Goal: Information Seeking & Learning: Check status

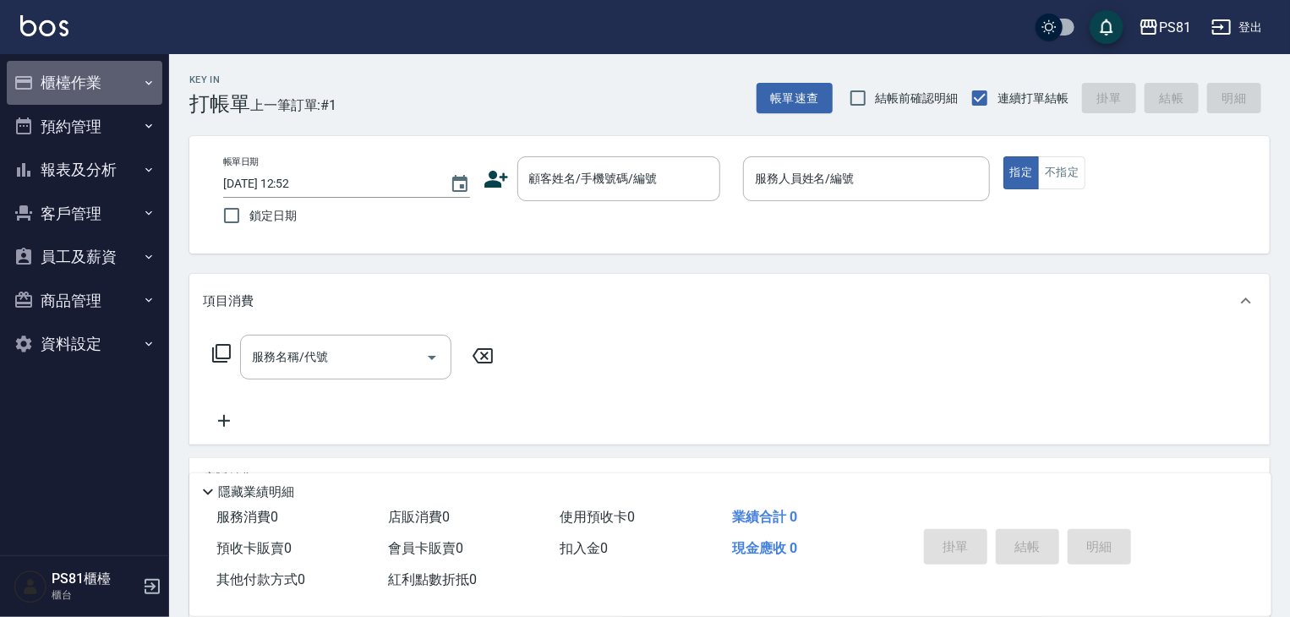
drag, startPoint x: 37, startPoint y: 76, endPoint x: 90, endPoint y: 101, distance: 57.9
click at [37, 77] on button "櫃檯作業" at bounding box center [85, 83] width 156 height 44
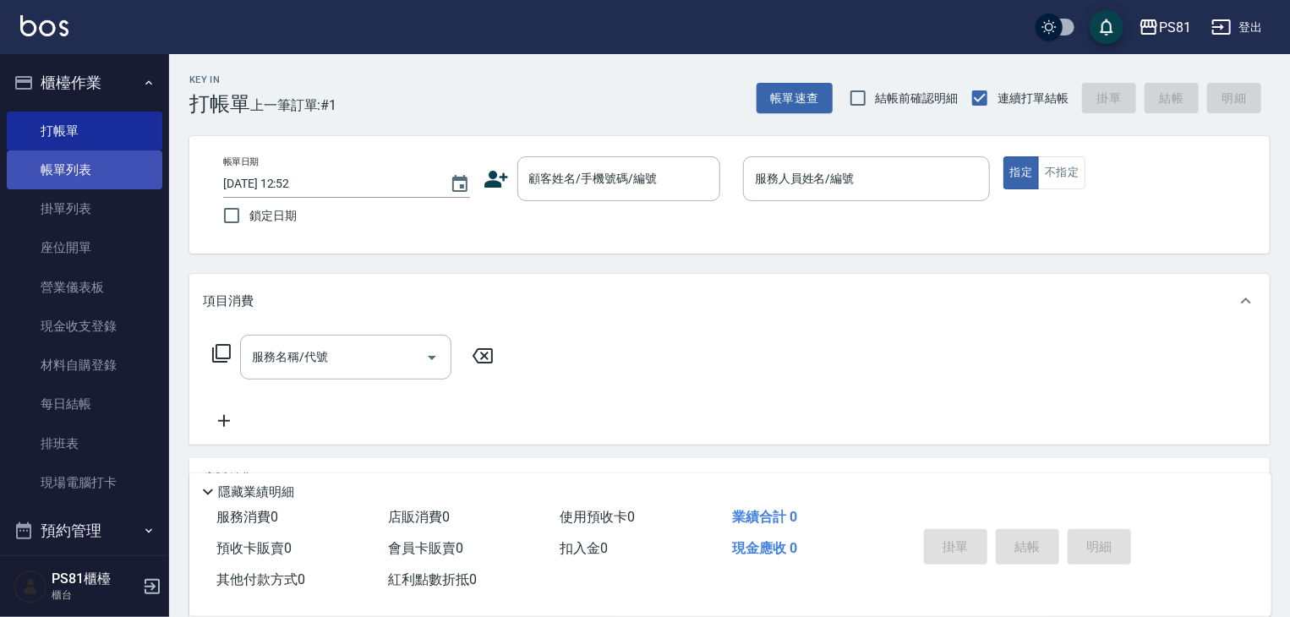
click at [122, 176] on link "帳單列表" at bounding box center [85, 170] width 156 height 39
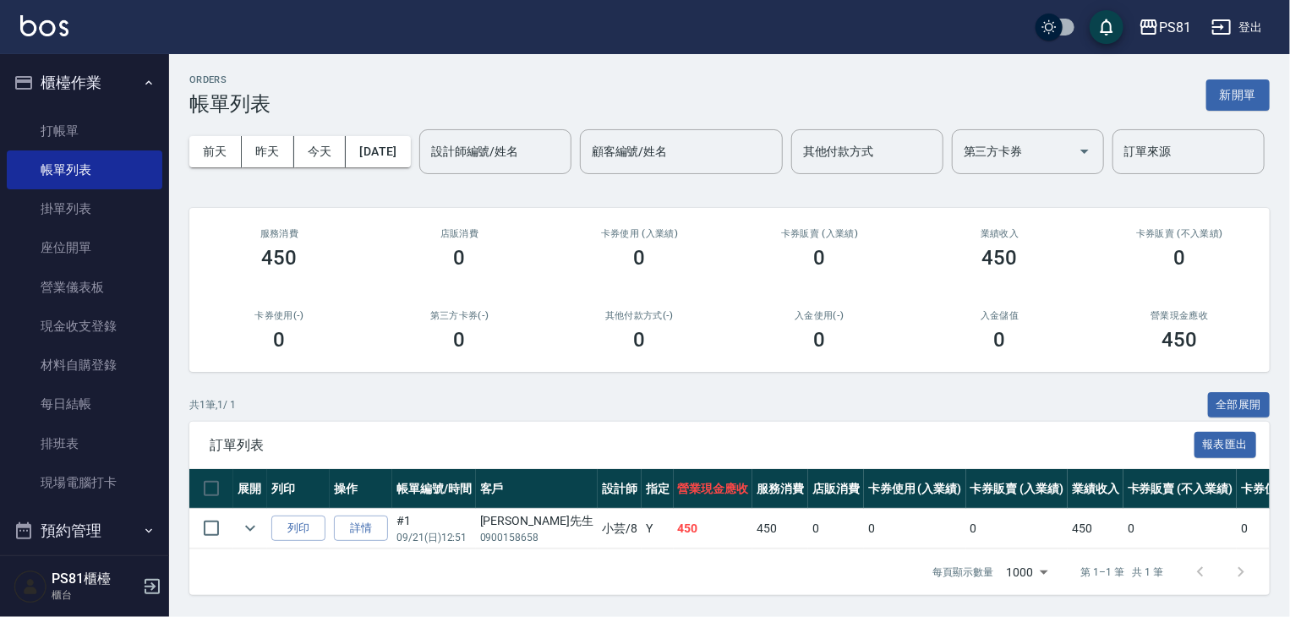
scroll to position [64, 0]
click at [62, 118] on link "打帳單" at bounding box center [85, 131] width 156 height 39
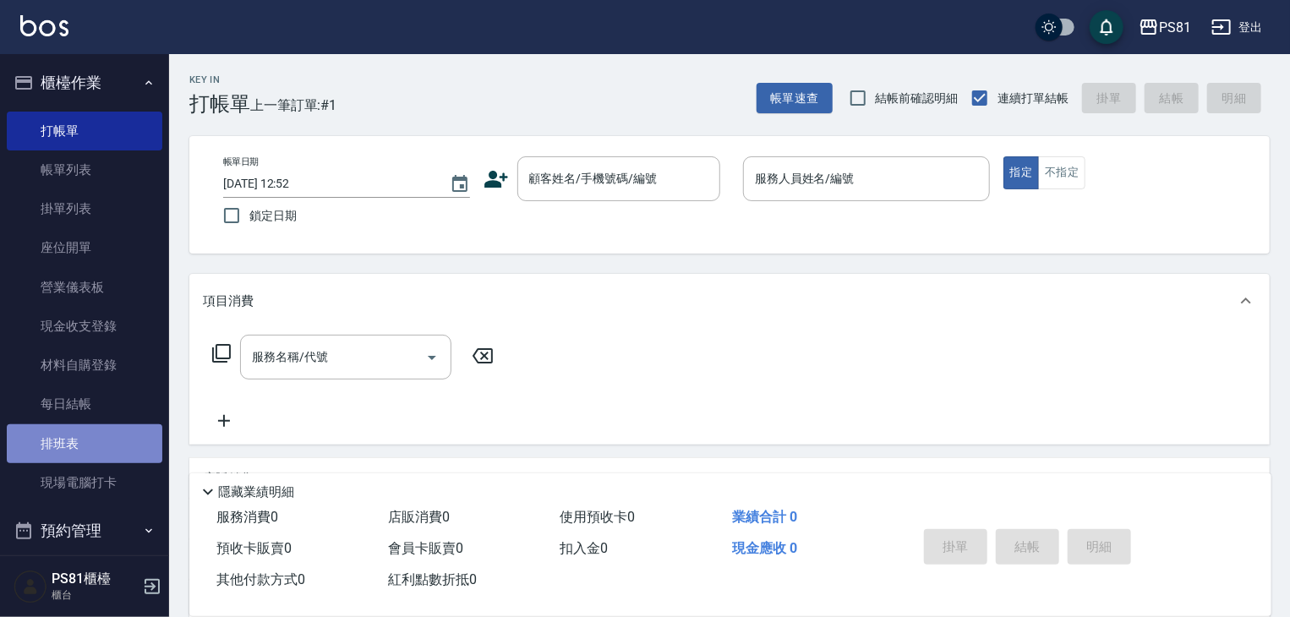
click at [85, 451] on link "排班表" at bounding box center [85, 444] width 156 height 39
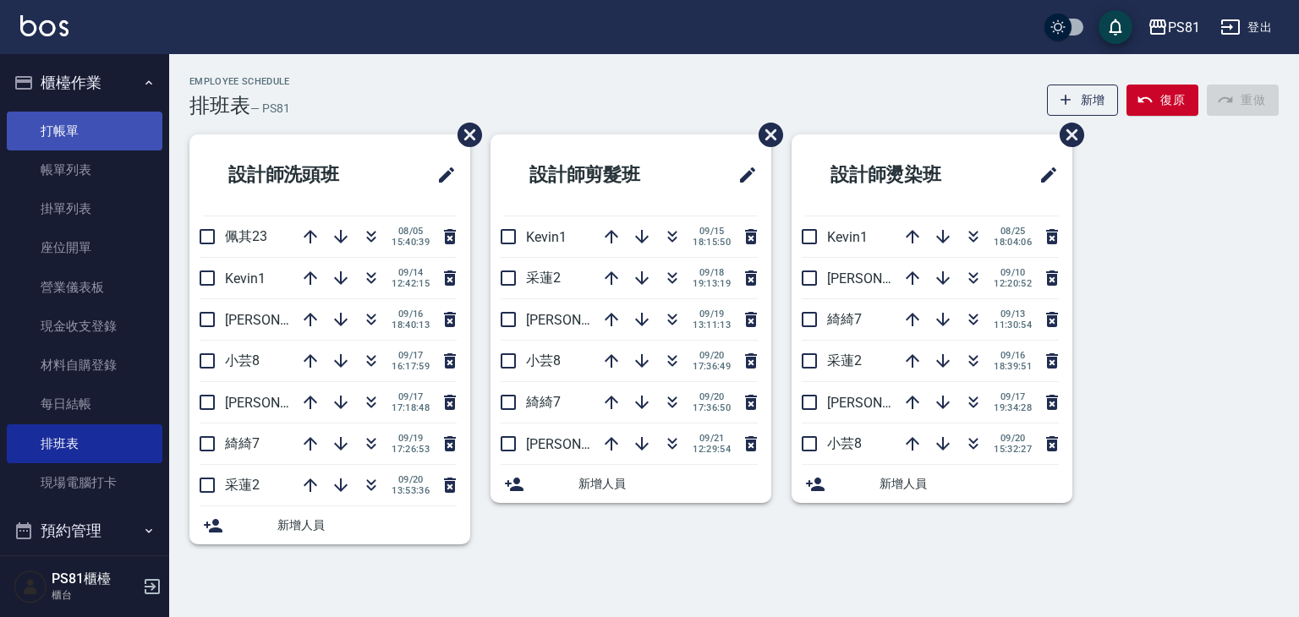
click at [78, 128] on link "打帳單" at bounding box center [85, 131] width 156 height 39
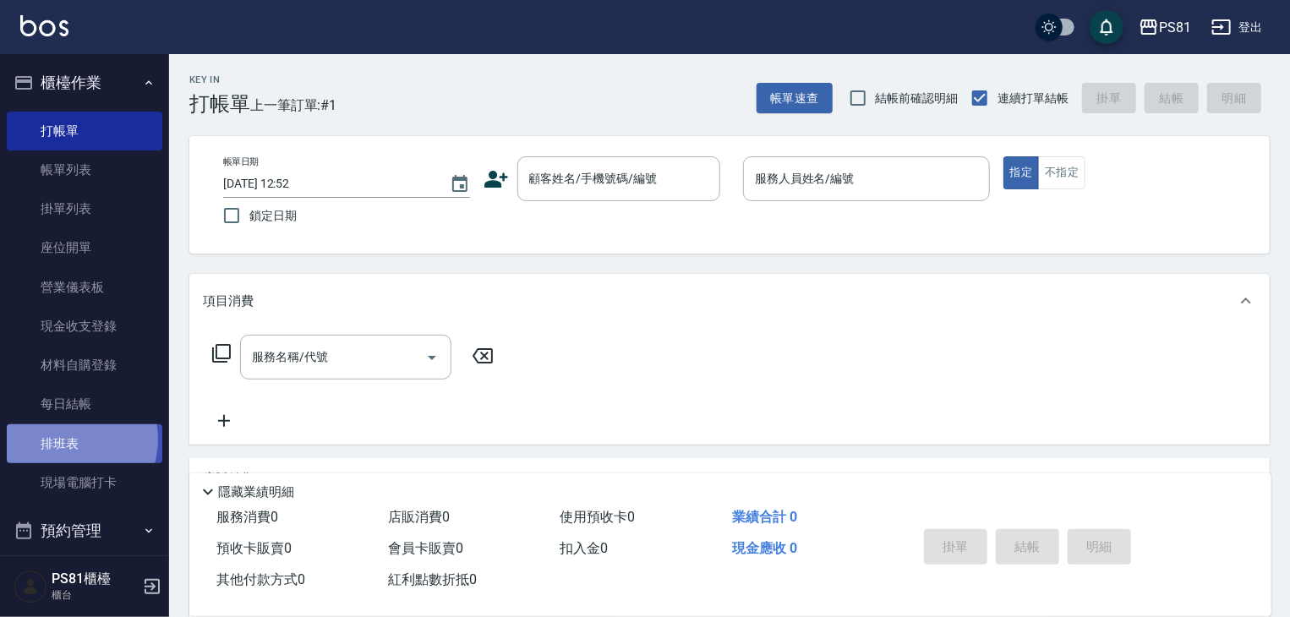
click at [64, 439] on link "排班表" at bounding box center [85, 444] width 156 height 39
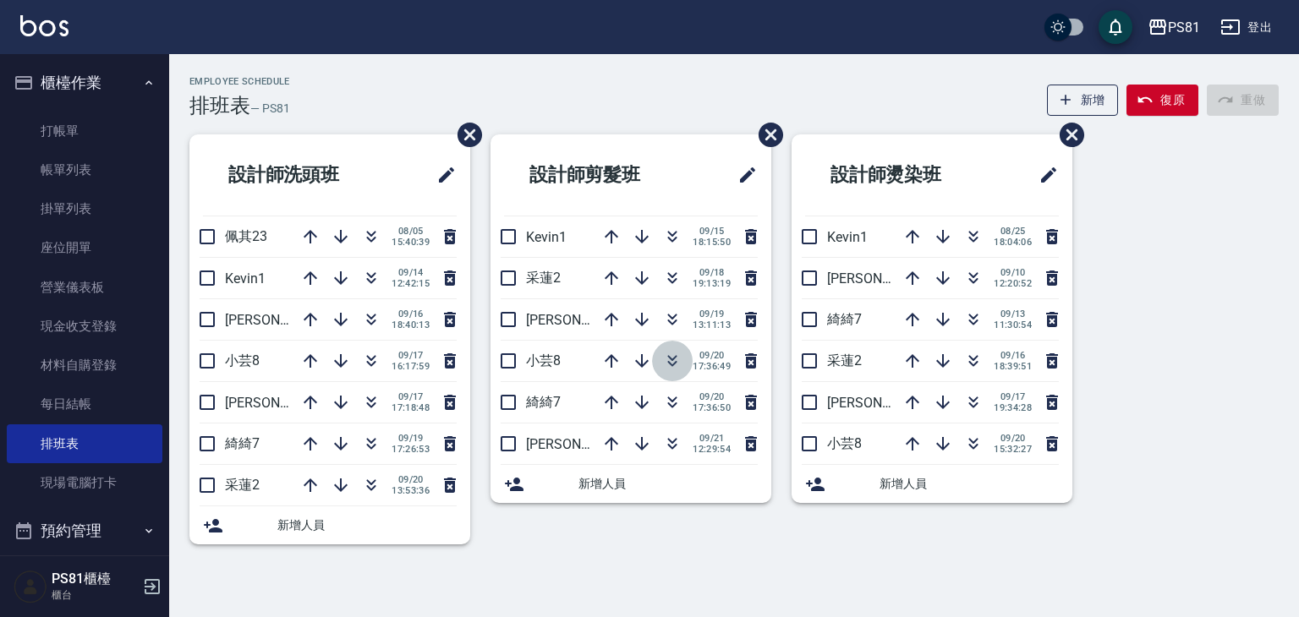
click at [673, 355] on icon "button" at bounding box center [672, 361] width 20 height 20
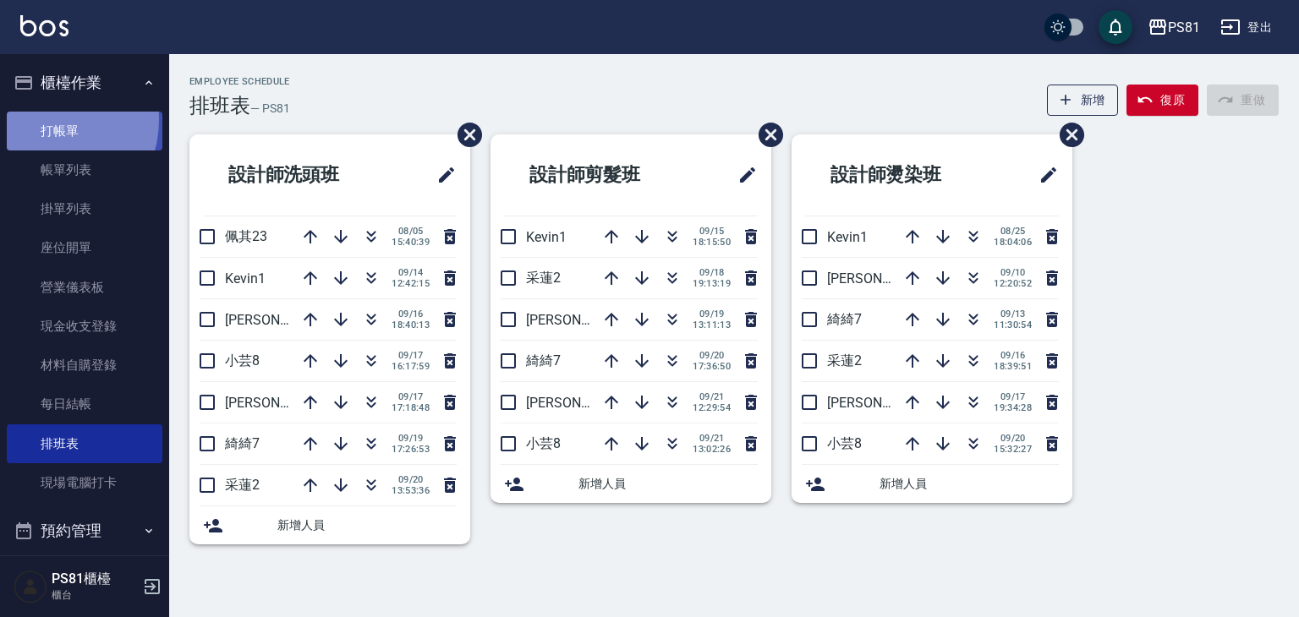
click at [45, 119] on link "打帳單" at bounding box center [85, 131] width 156 height 39
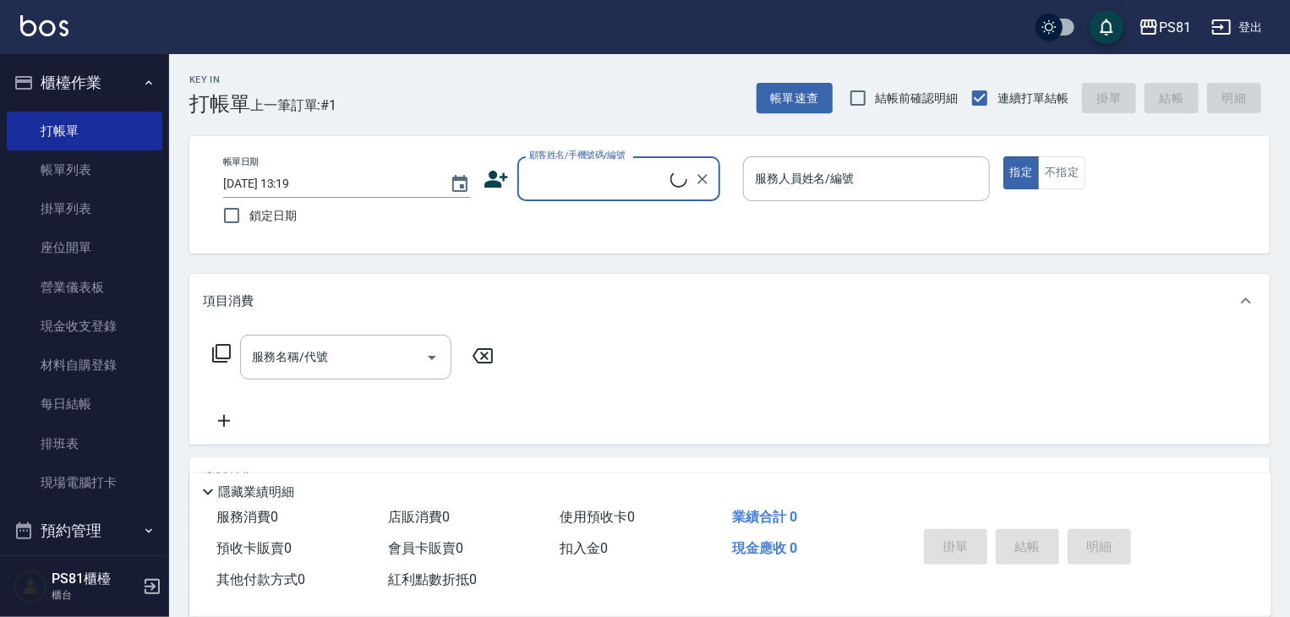
click at [637, 179] on input "顧客姓名/手機號碼/編號" at bounding box center [597, 179] width 145 height 30
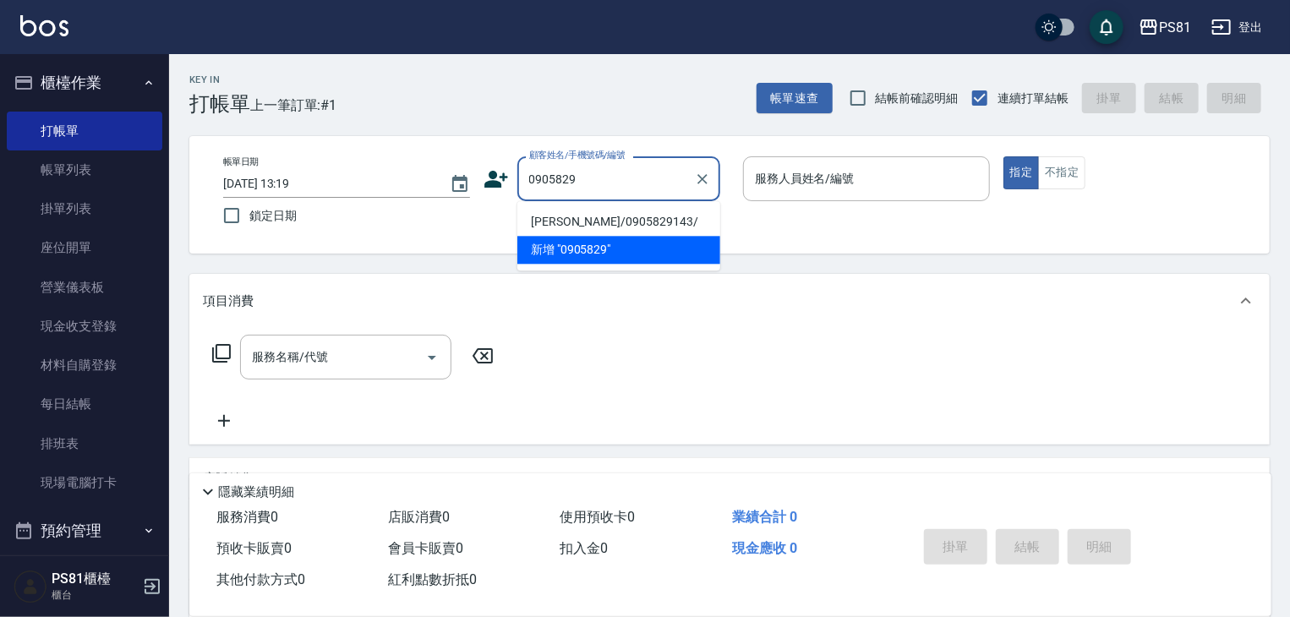
click at [649, 211] on li "[PERSON_NAME]/0905829143/" at bounding box center [619, 222] width 203 height 28
type input "[PERSON_NAME]/0905829143/"
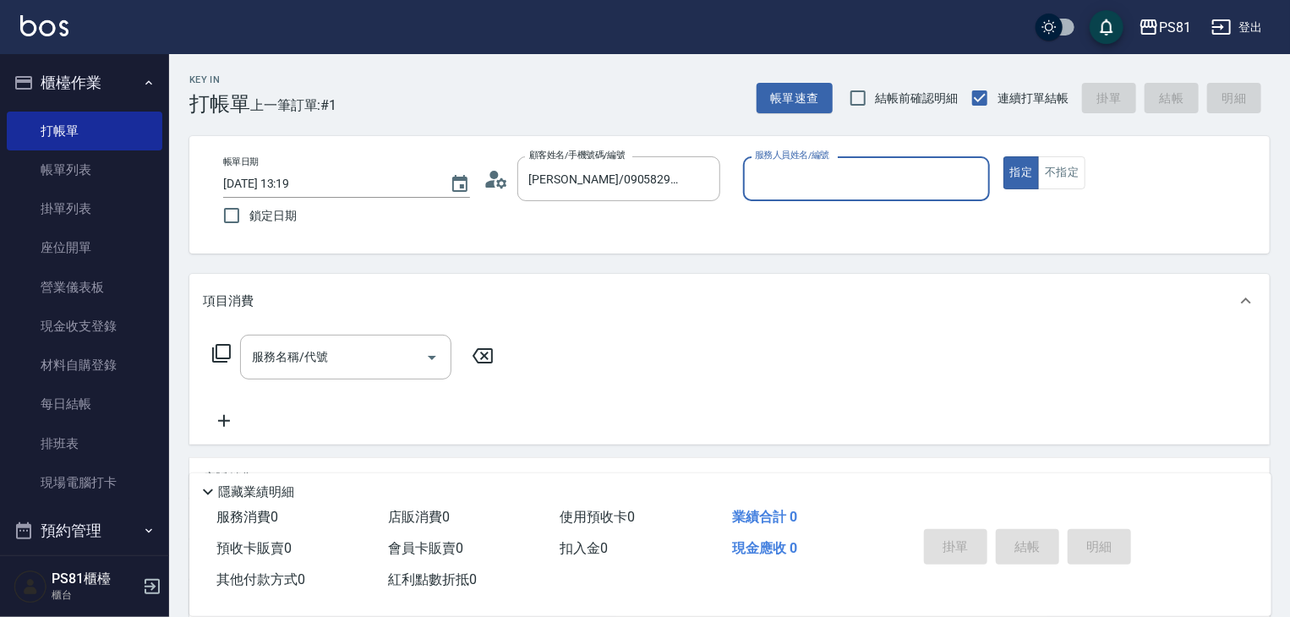
type input "丁若欣-6"
click at [971, 173] on icon "Clear" at bounding box center [972, 179] width 17 height 17
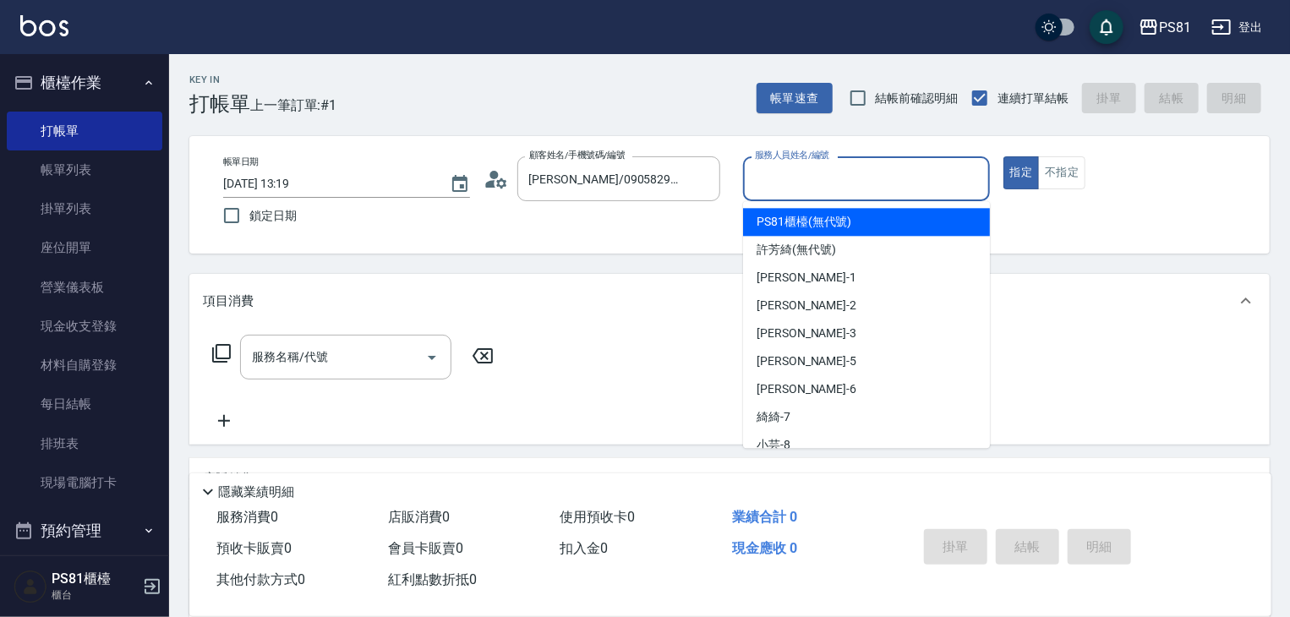
click at [966, 173] on input "服務人員姓名/編號" at bounding box center [867, 179] width 232 height 30
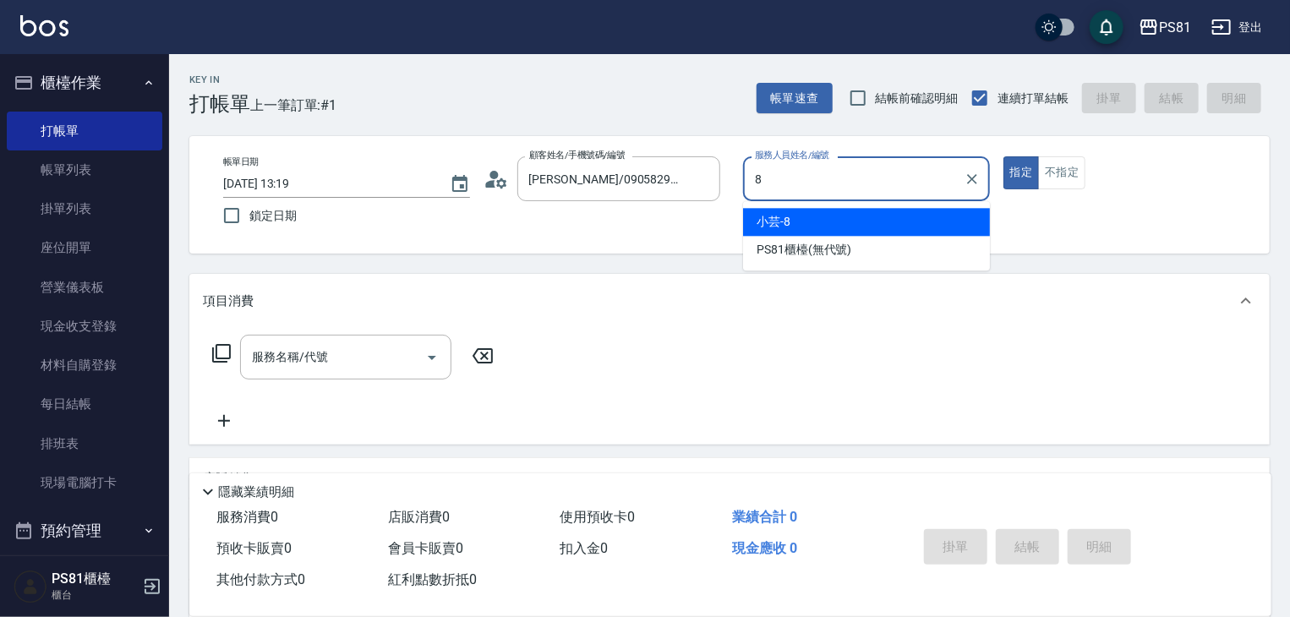
type input "小芸-8"
type button "true"
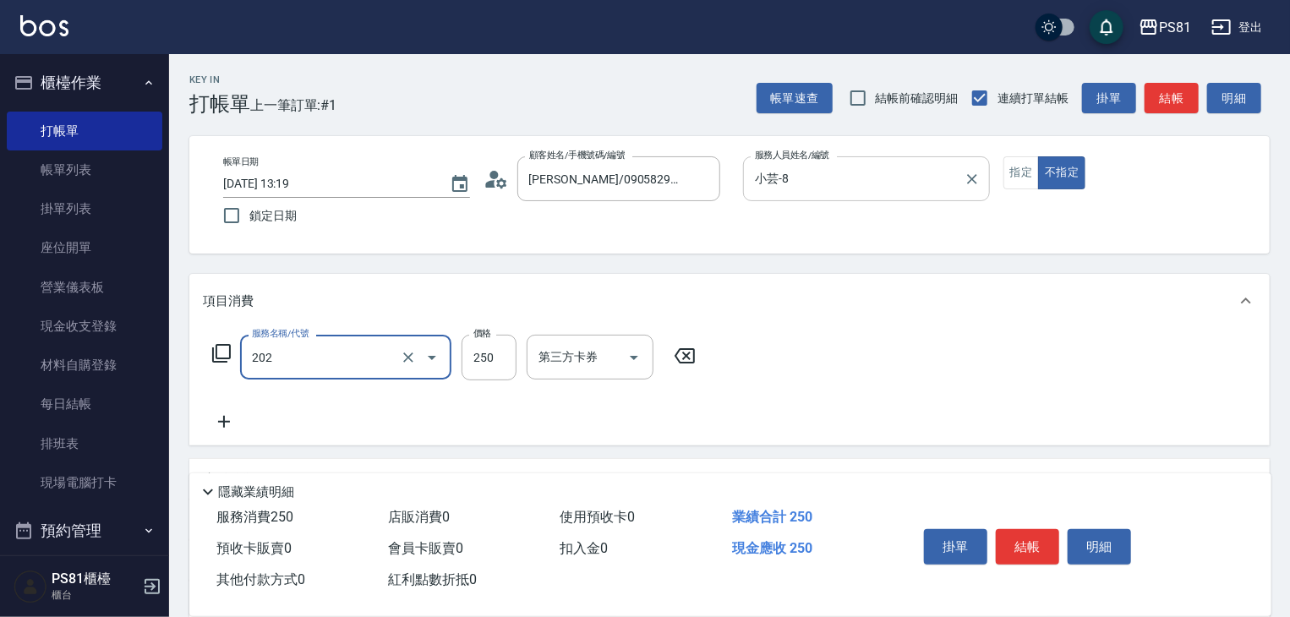
type input "單剪250(202)"
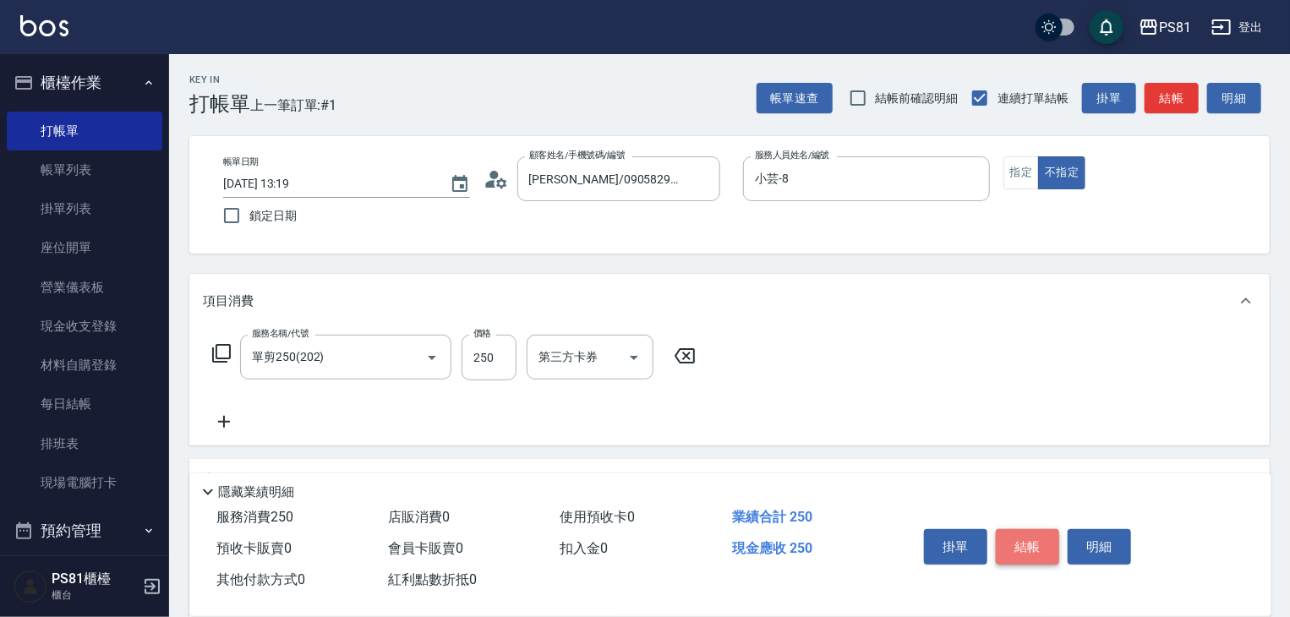
click at [1012, 549] on button "結帳" at bounding box center [1027, 547] width 63 height 36
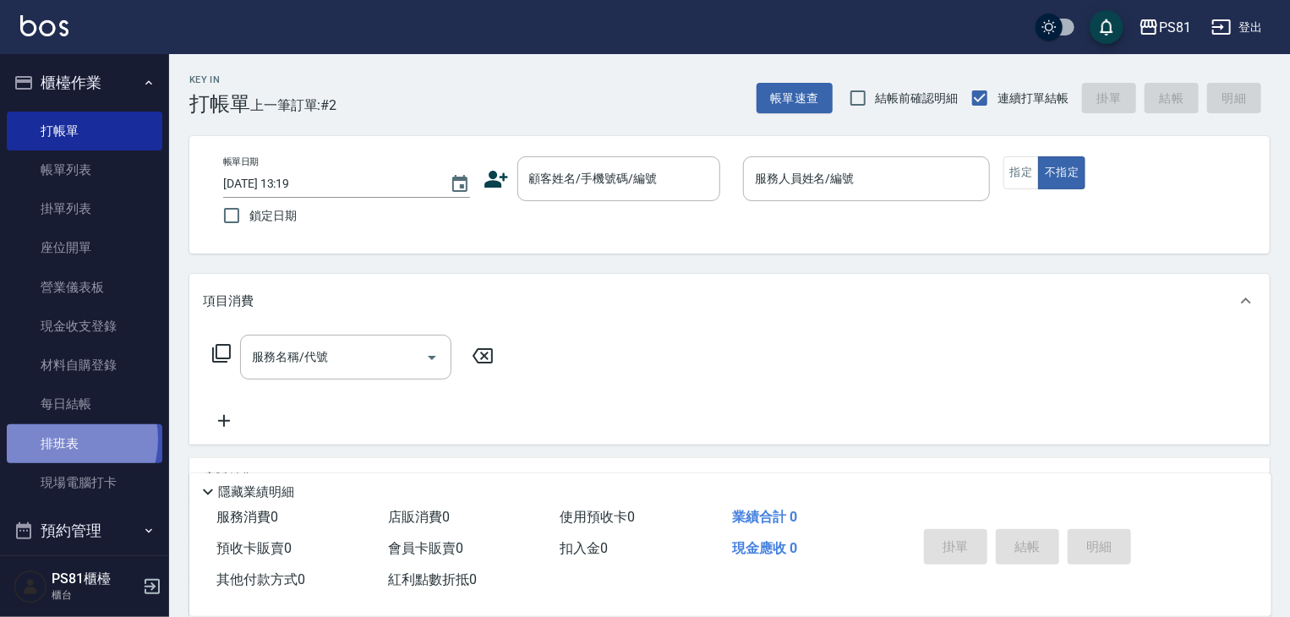
click at [55, 439] on link "排班表" at bounding box center [85, 444] width 156 height 39
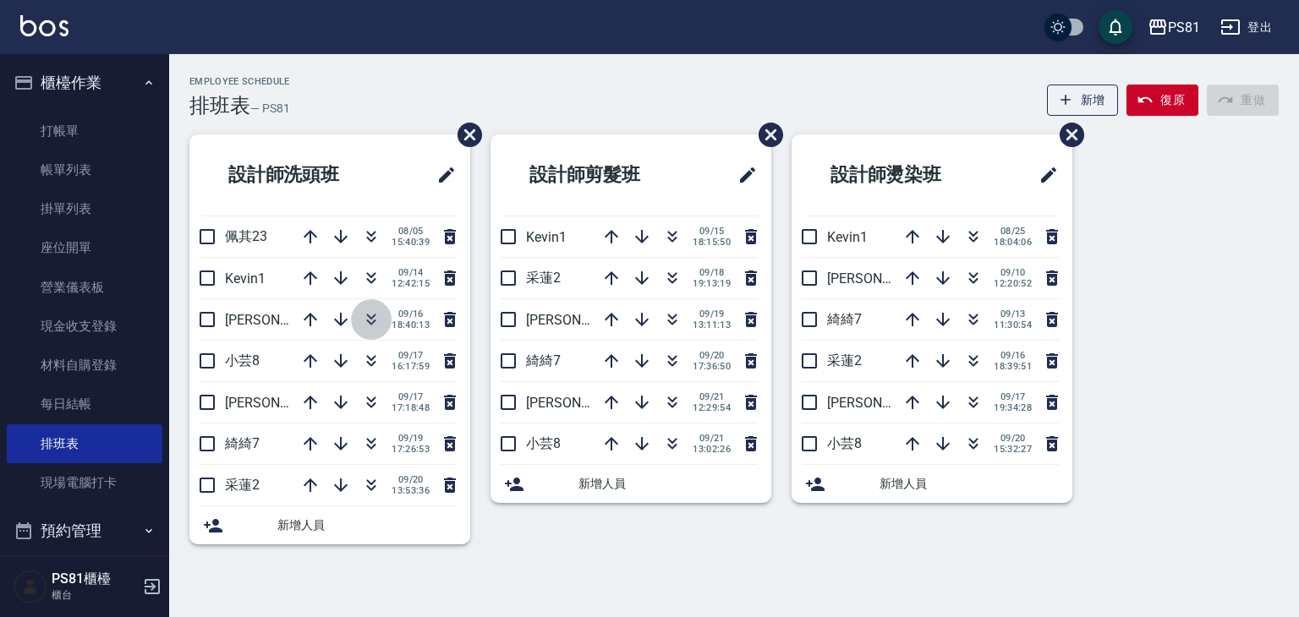
click at [380, 318] on icon "button" at bounding box center [371, 319] width 20 height 20
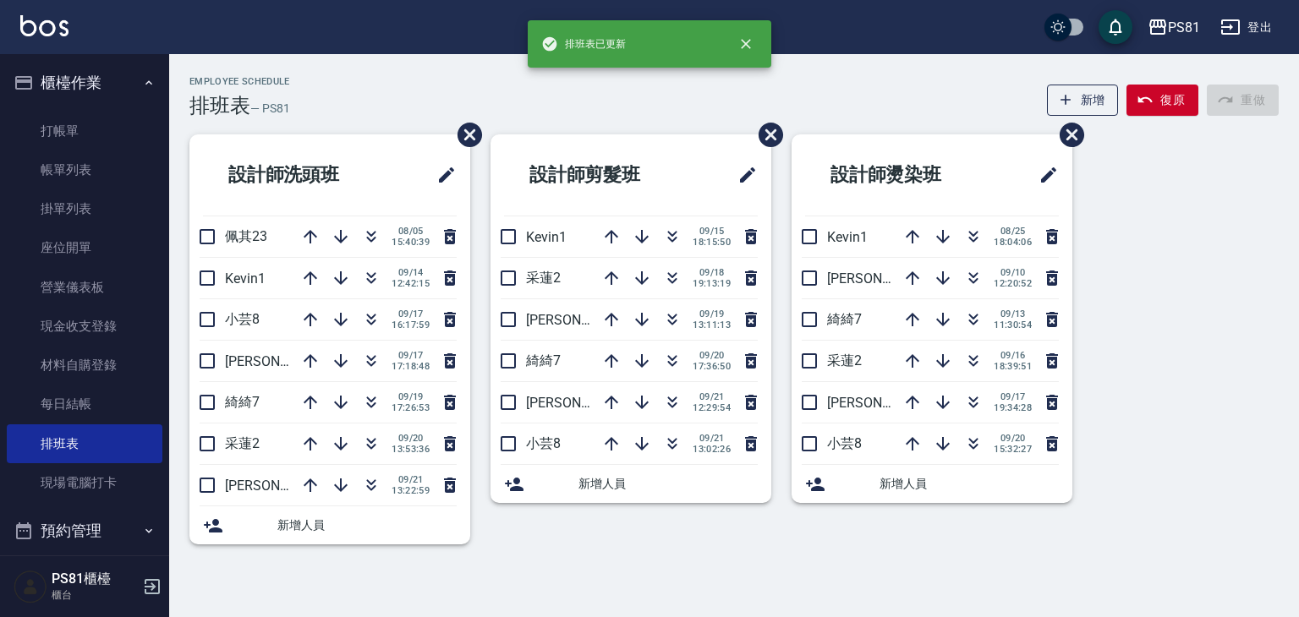
click at [575, 569] on div "Employee Schedule 排班表 — PS81 新增 復原 重做 設計師洗頭班 佩其23 [DATE] 15:40:39 Kevin1 [DATE]…" at bounding box center [734, 313] width 1130 height 518
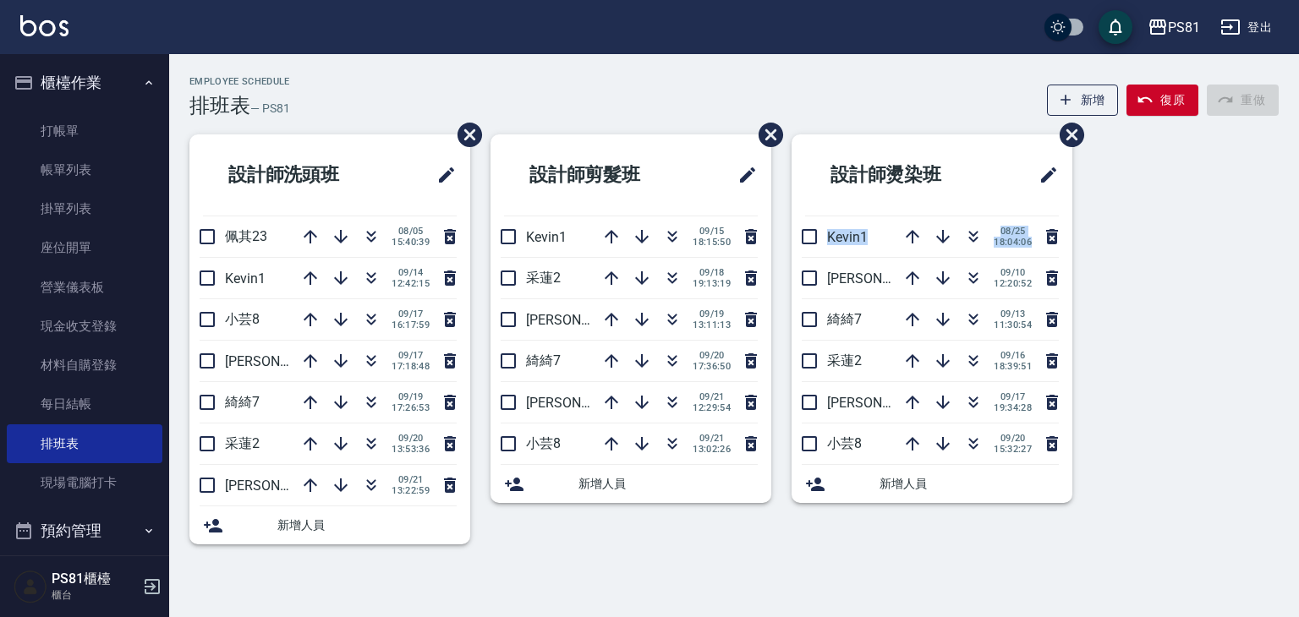
drag, startPoint x: 1079, startPoint y: 261, endPoint x: 416, endPoint y: -74, distance: 742.7
click at [416, 0] on html "PS81 登出 櫃檯作業 打帳單 帳單列表 掛單列表 座位開單 營業儀表板 現金收支登錄 材料自購登錄 每日結帳 排班表 現場電腦打卡 預約管理 預約管理 單…" at bounding box center [649, 308] width 1299 height 617
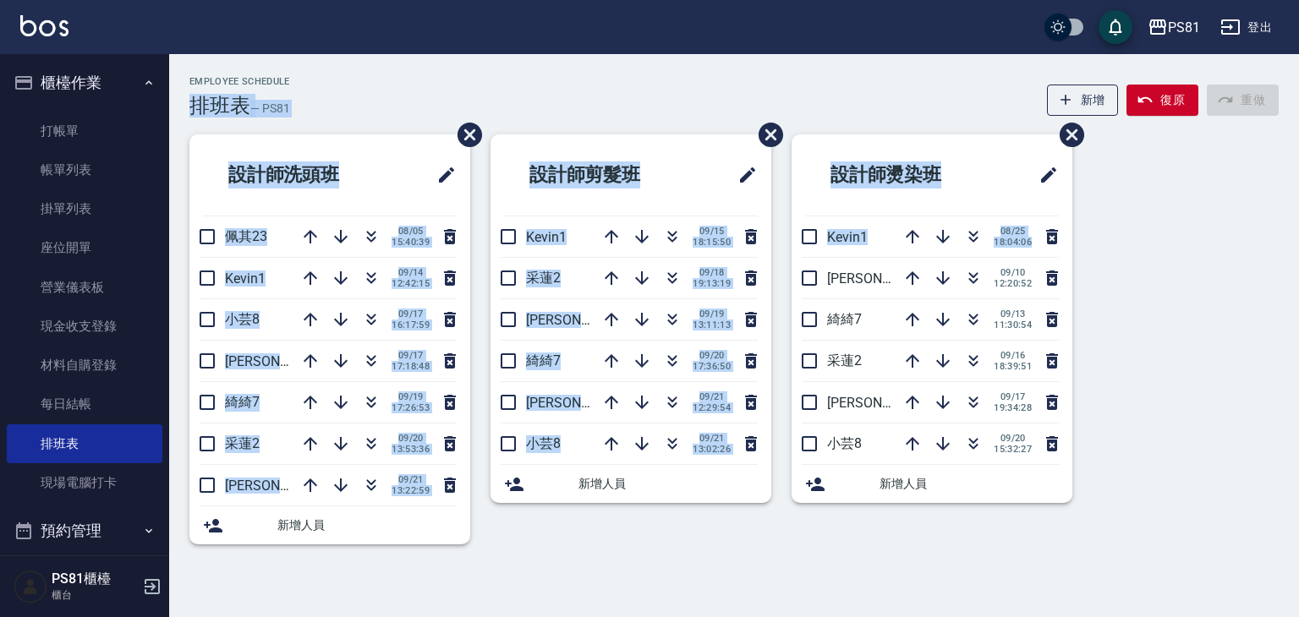
click at [386, 100] on div "Employee Schedule 排班表 — PS81 新增 復原 重做" at bounding box center [733, 96] width 1089 height 41
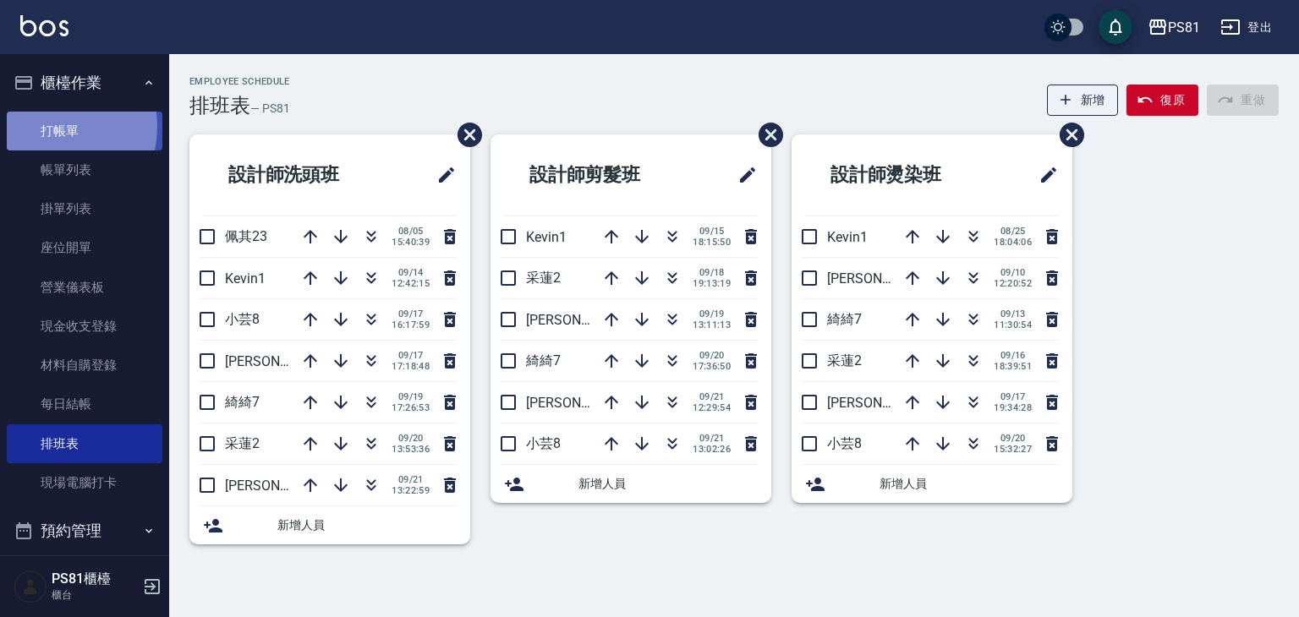
click at [48, 126] on link "打帳單" at bounding box center [85, 131] width 156 height 39
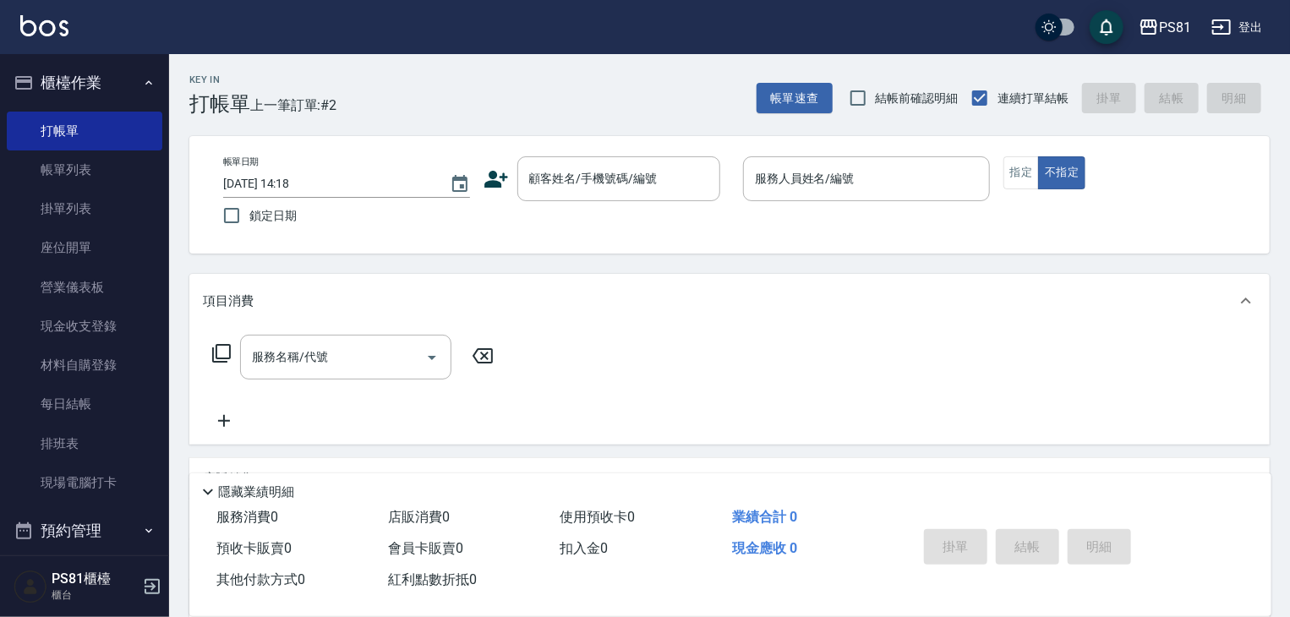
click at [396, 85] on div "Key In 打帳單 上一筆訂單:#2 帳單速查 結帳前確認明細 連續打單結帳 掛單 結帳 明細" at bounding box center [719, 85] width 1101 height 62
click at [153, 96] on button "櫃檯作業" at bounding box center [85, 83] width 156 height 44
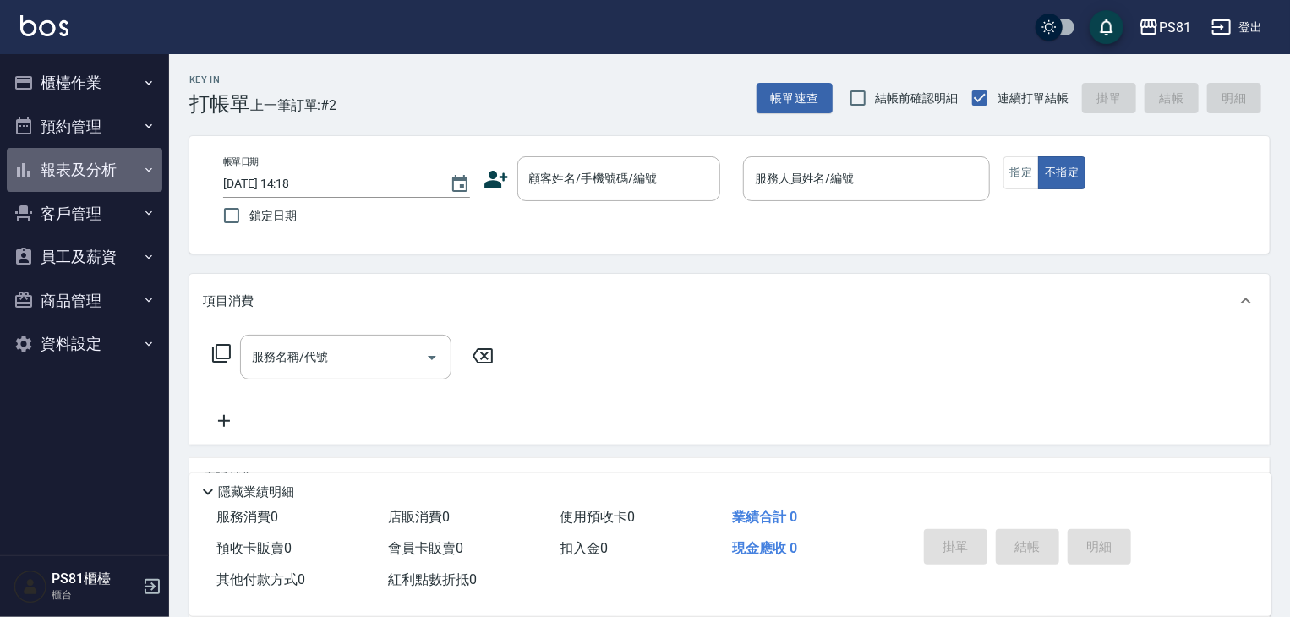
click at [134, 182] on button "報表及分析" at bounding box center [85, 170] width 156 height 44
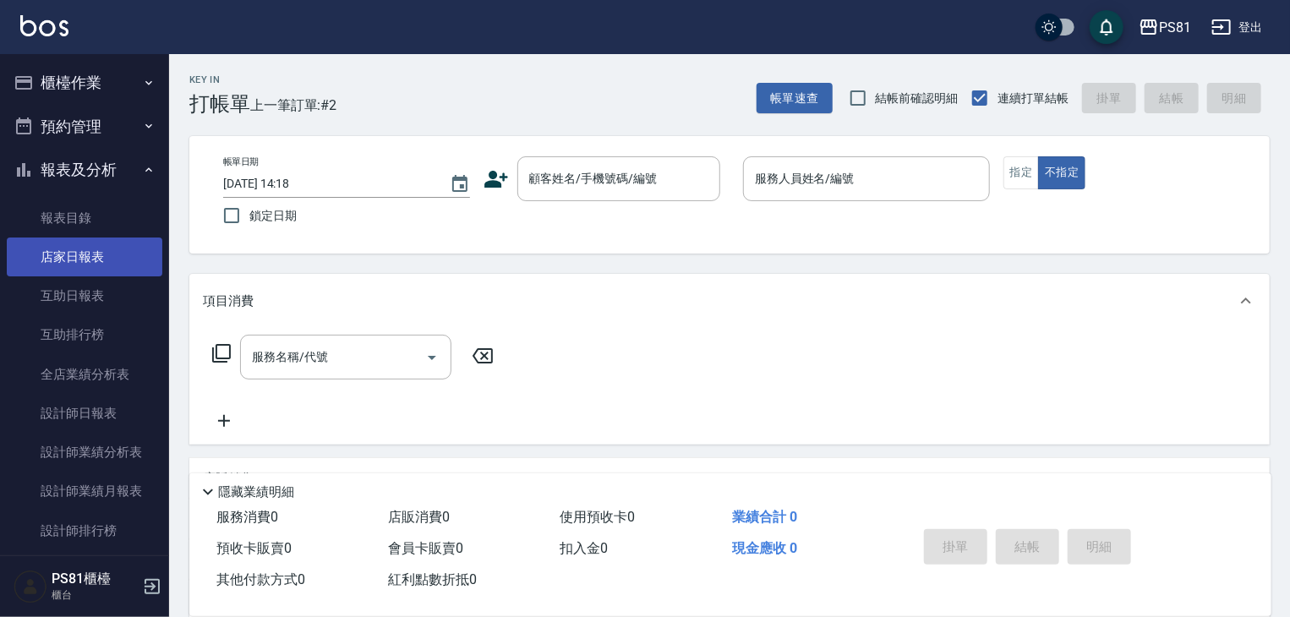
click at [91, 258] on link "店家日報表" at bounding box center [85, 257] width 156 height 39
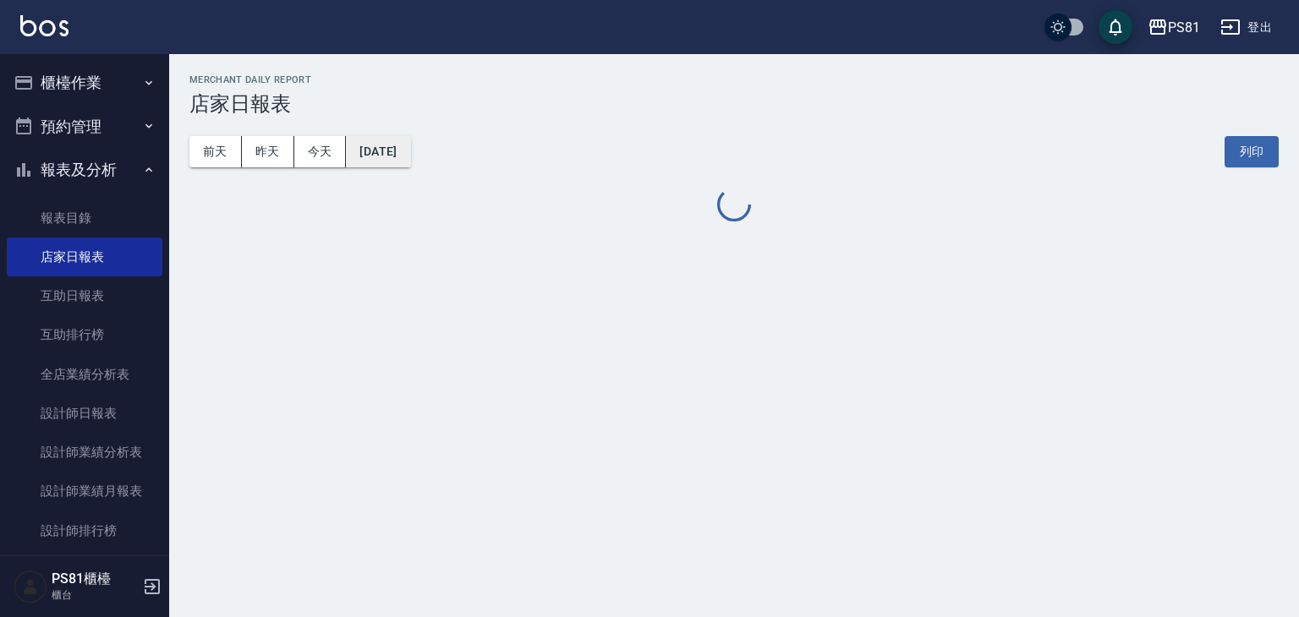
click at [409, 146] on button "[DATE]" at bounding box center [378, 151] width 64 height 31
click at [392, 148] on button "[DATE]" at bounding box center [378, 151] width 64 height 31
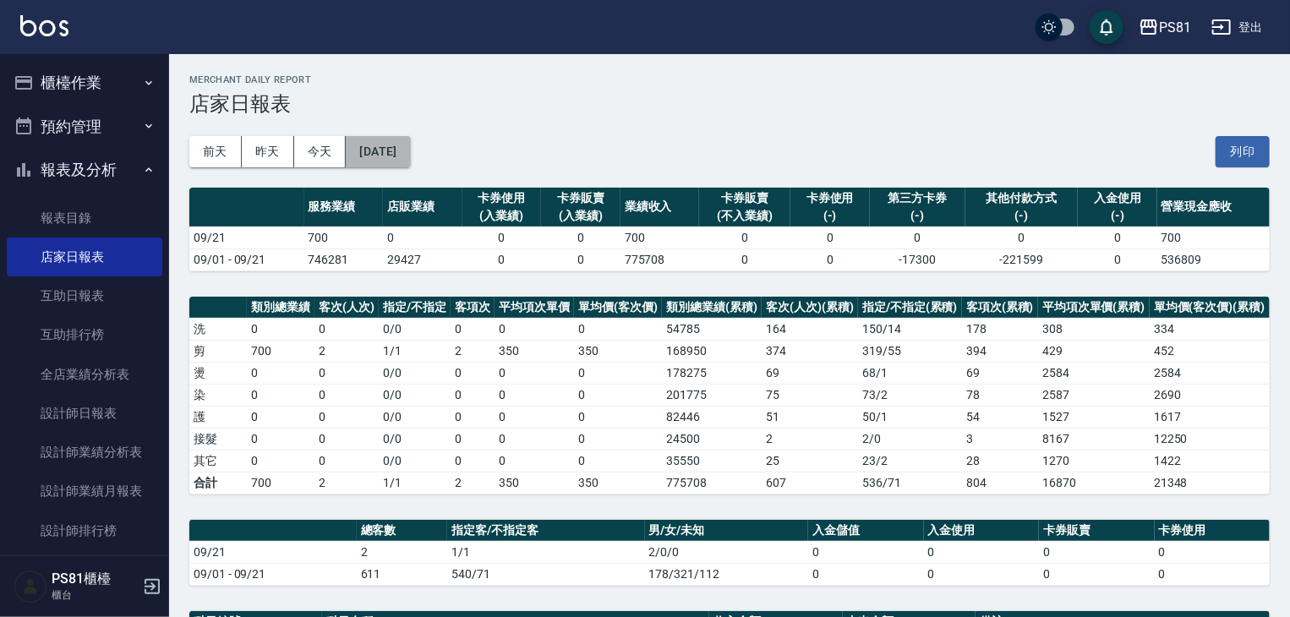
click at [390, 145] on button "[DATE]" at bounding box center [378, 151] width 64 height 31
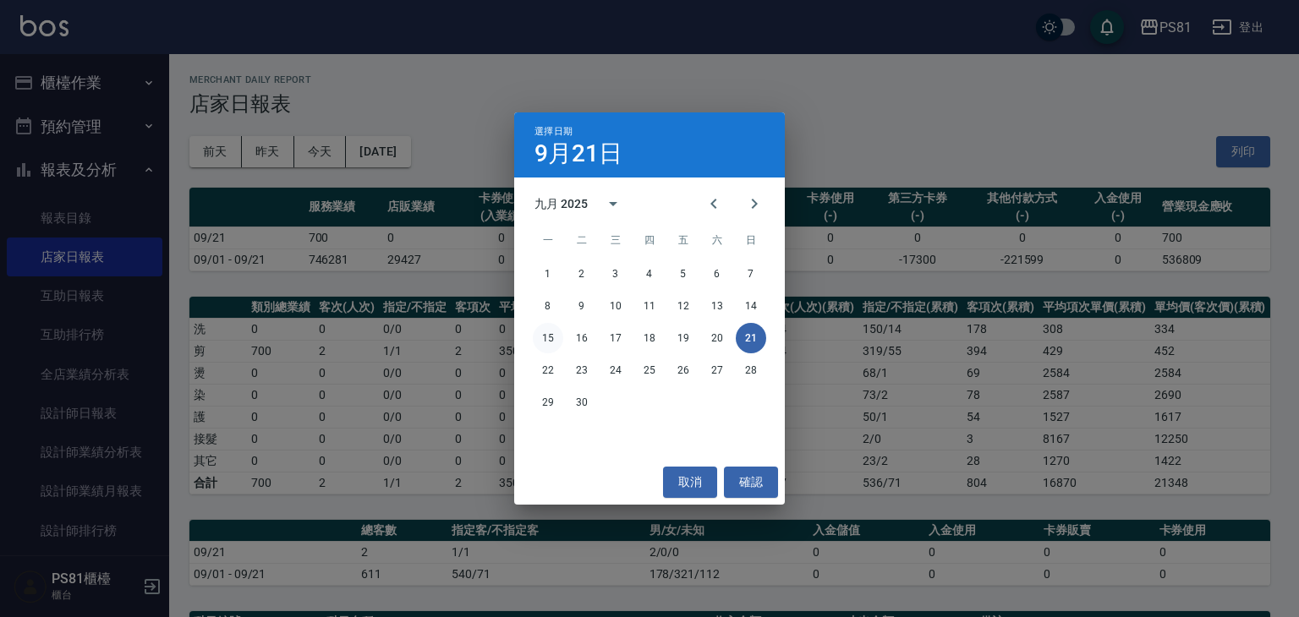
click at [548, 327] on button "15" at bounding box center [548, 338] width 30 height 30
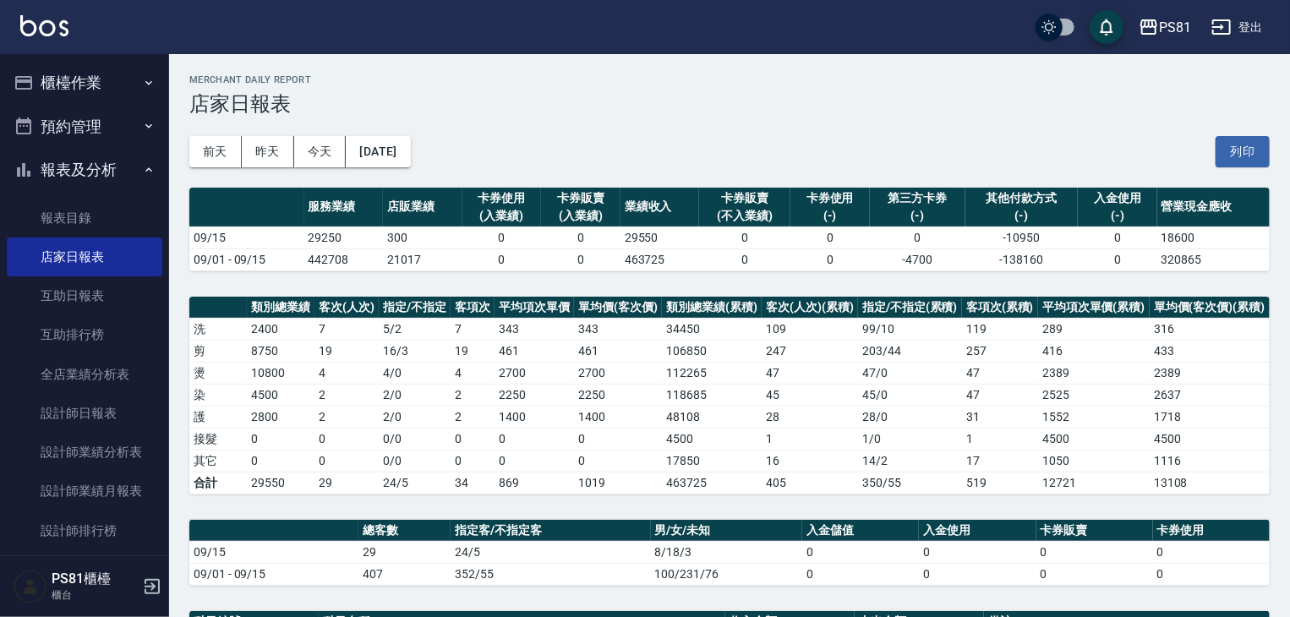
click at [669, 323] on td "34450" at bounding box center [712, 329] width 100 height 22
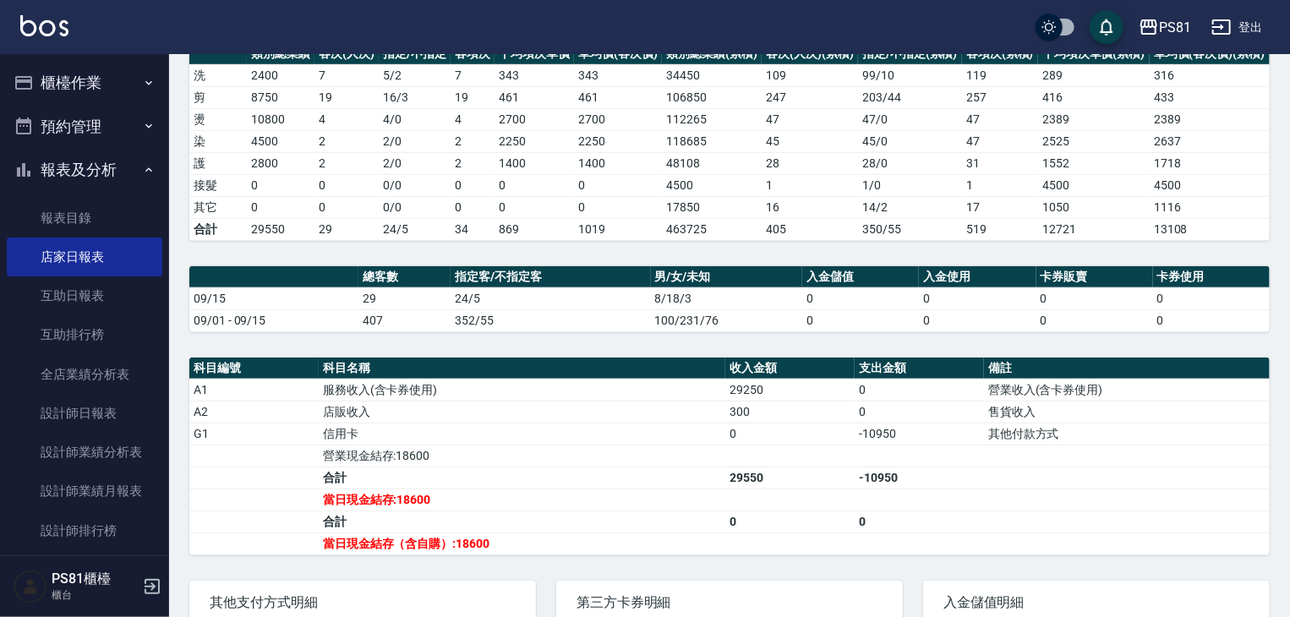
click at [381, 425] on td "信用卡" at bounding box center [522, 434] width 407 height 22
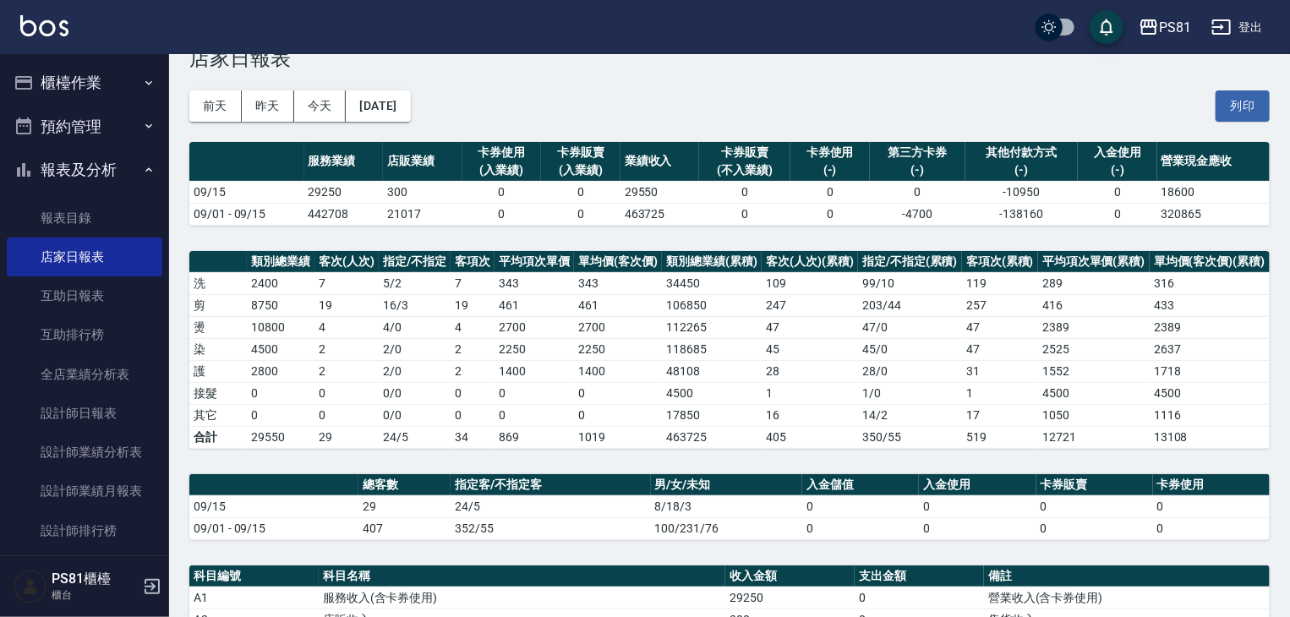
scroll to position [0, 0]
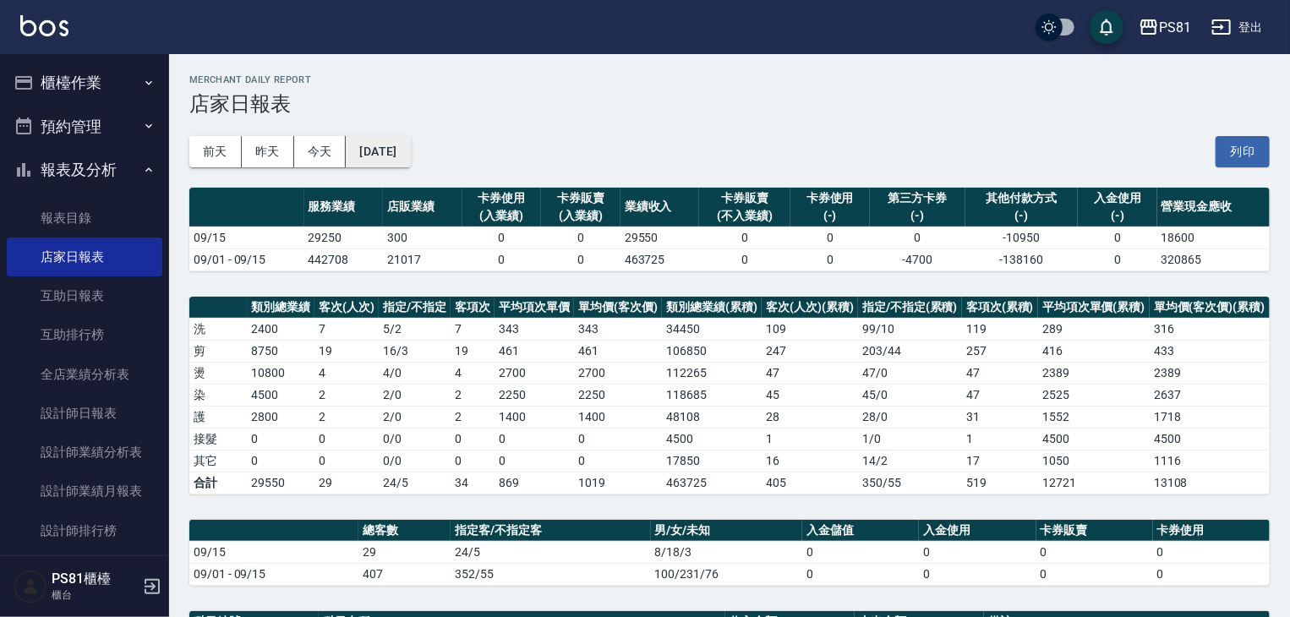
click at [396, 167] on div "[DATE] [DATE] [DATE] [DATE] 列印" at bounding box center [729, 152] width 1081 height 72
click at [410, 164] on button "[DATE]" at bounding box center [378, 151] width 64 height 31
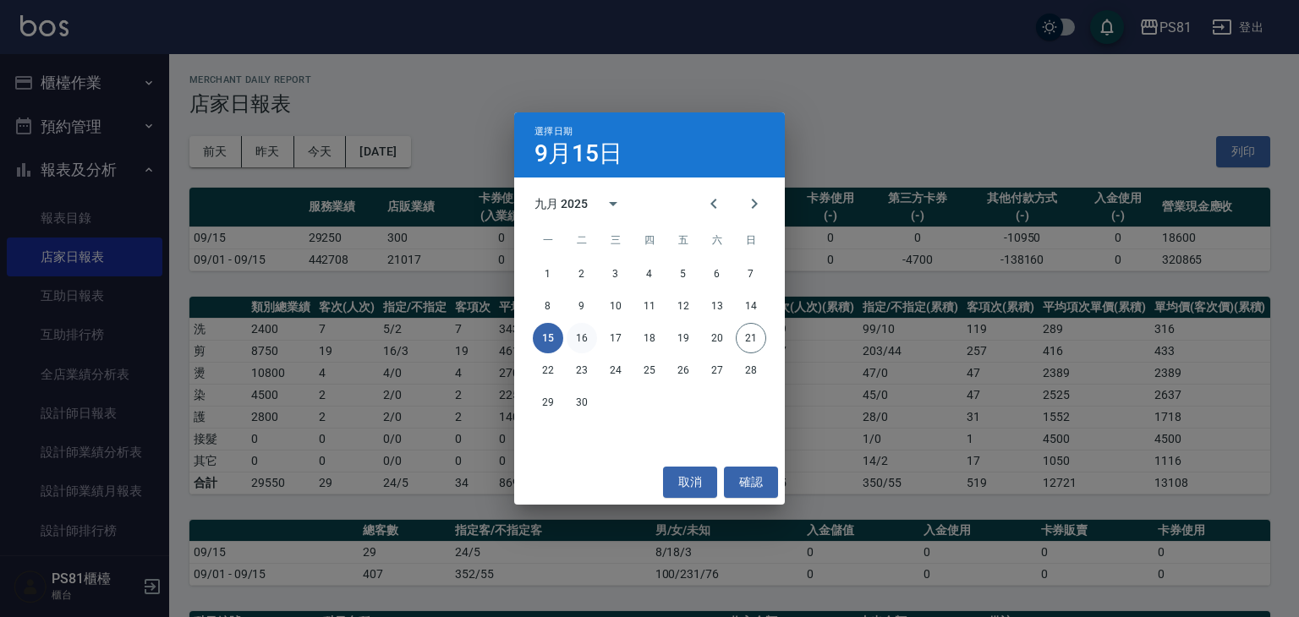
click at [586, 349] on button "16" at bounding box center [582, 338] width 30 height 30
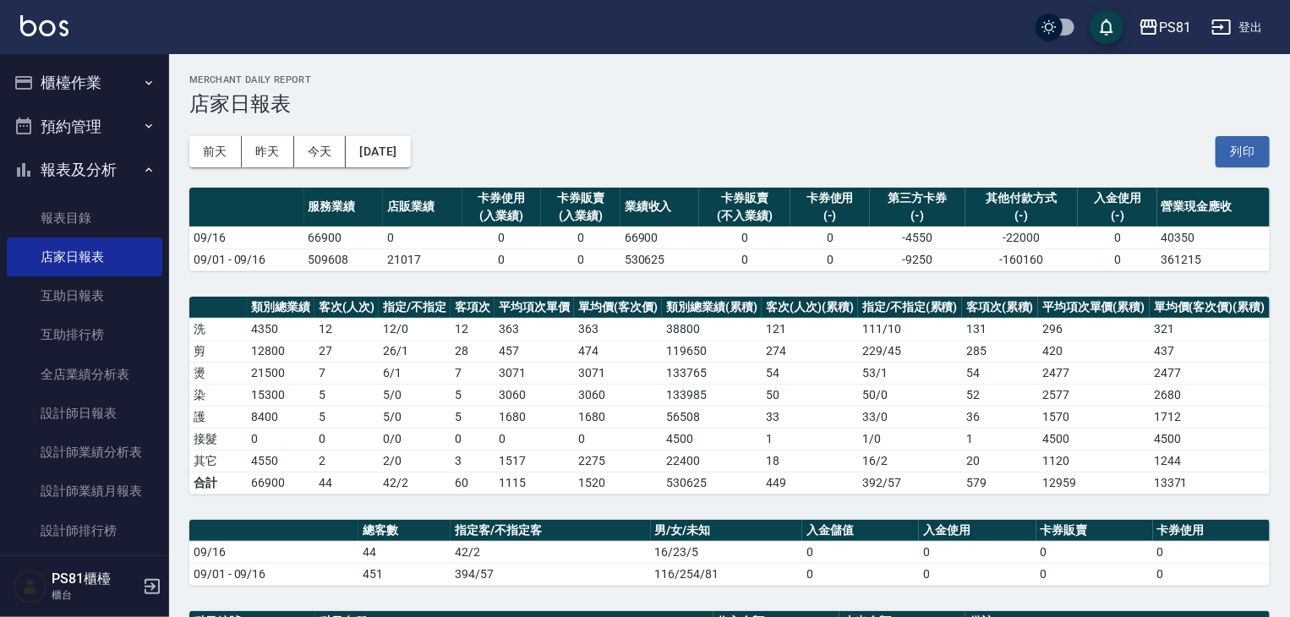
click at [548, 362] on td "3071" at bounding box center [534, 373] width 79 height 22
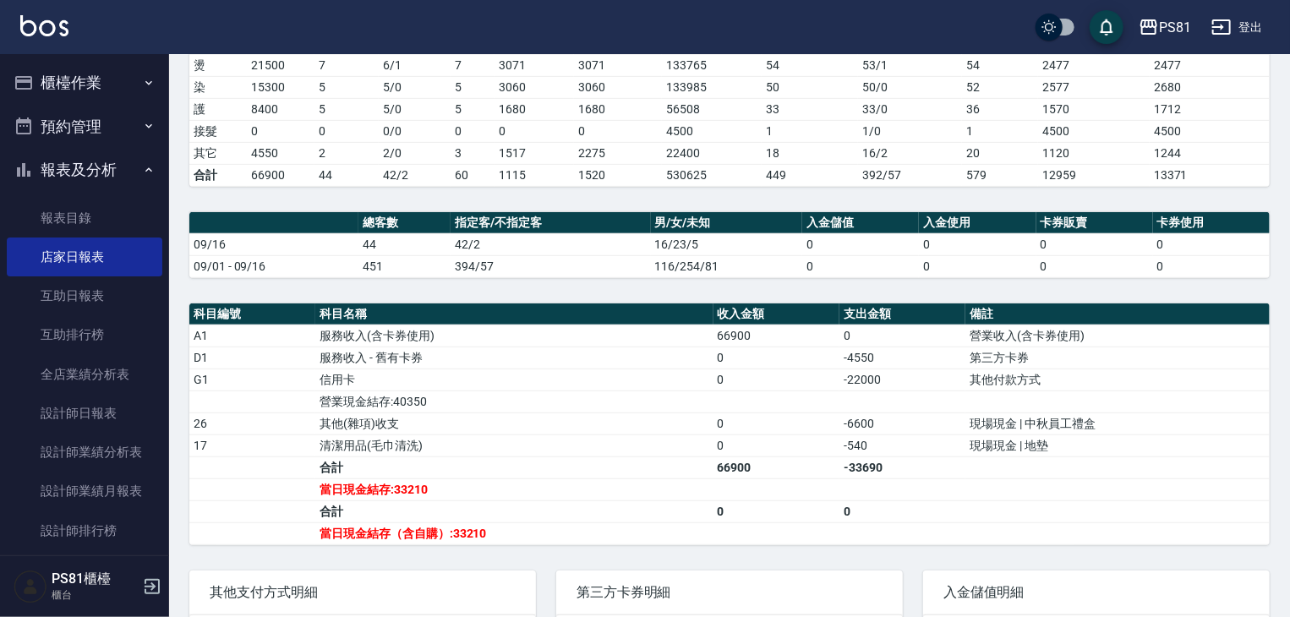
scroll to position [338, 0]
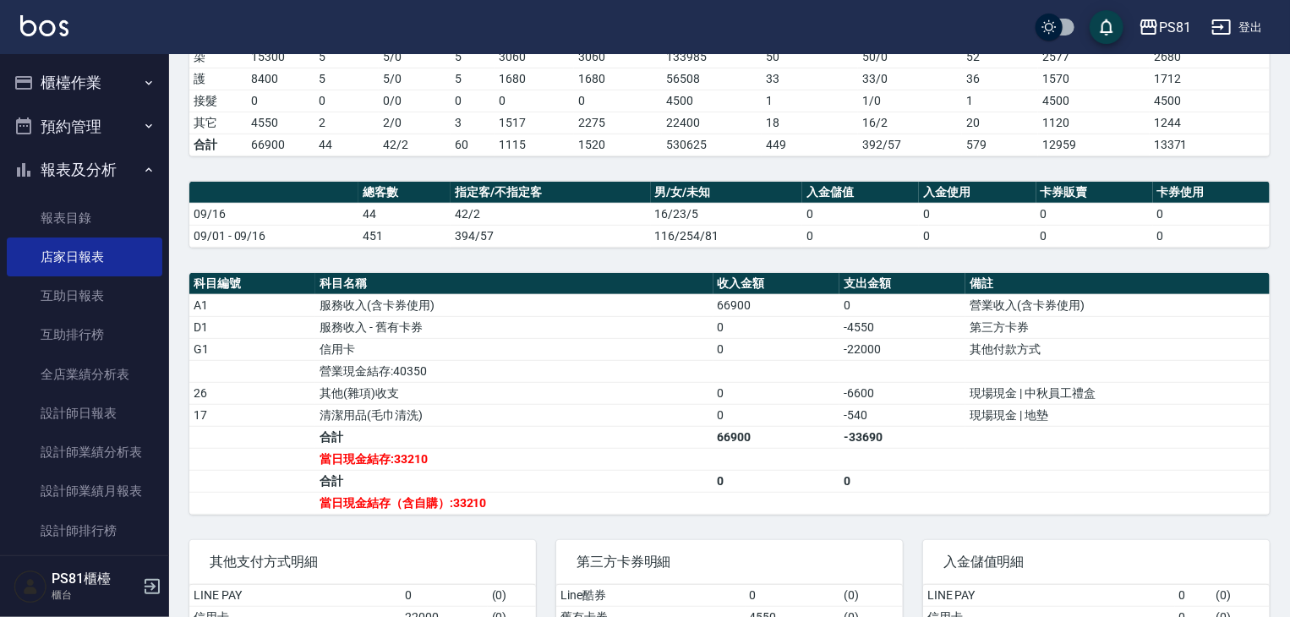
click at [999, 451] on td "a dense table" at bounding box center [1118, 459] width 304 height 22
drag, startPoint x: 804, startPoint y: 459, endPoint x: 741, endPoint y: 397, distance: 89.1
click at [803, 451] on td "a dense table" at bounding box center [777, 459] width 126 height 22
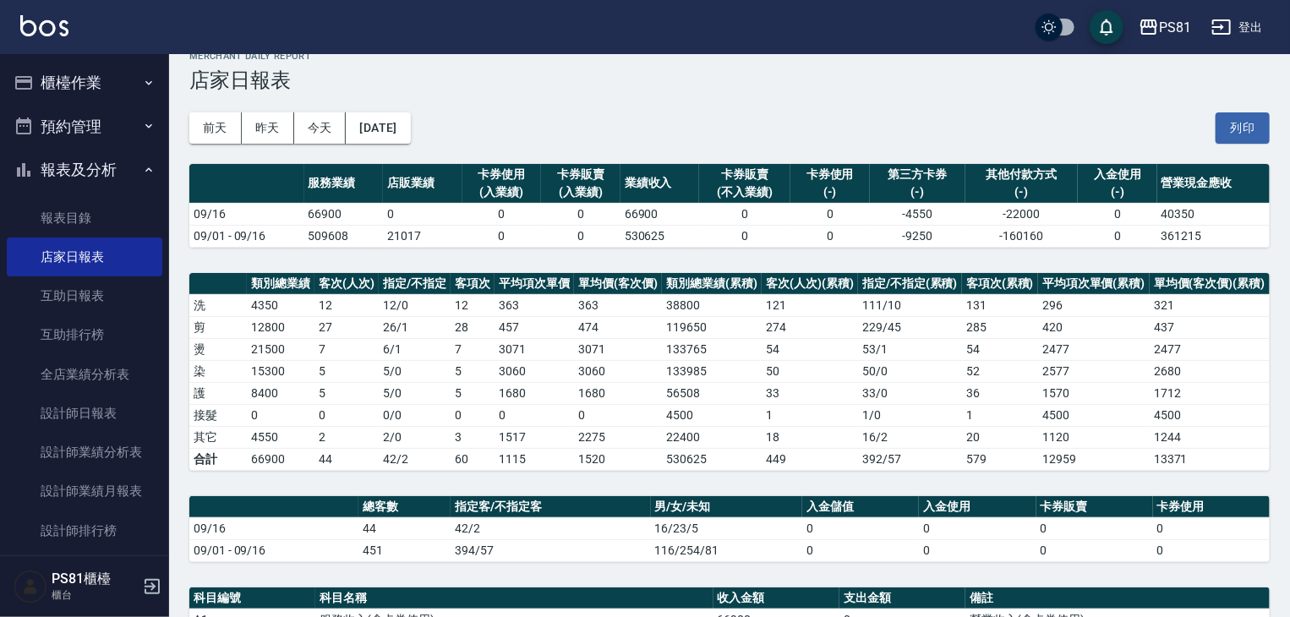
scroll to position [0, 0]
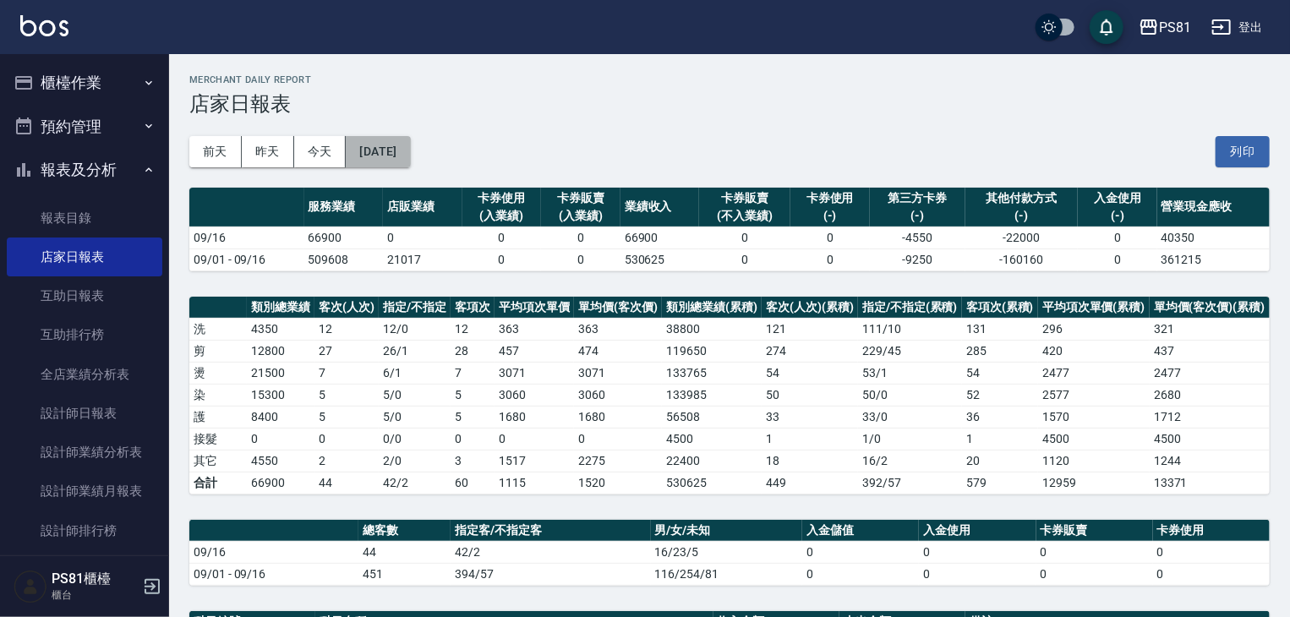
click at [361, 145] on button "[DATE]" at bounding box center [378, 151] width 64 height 31
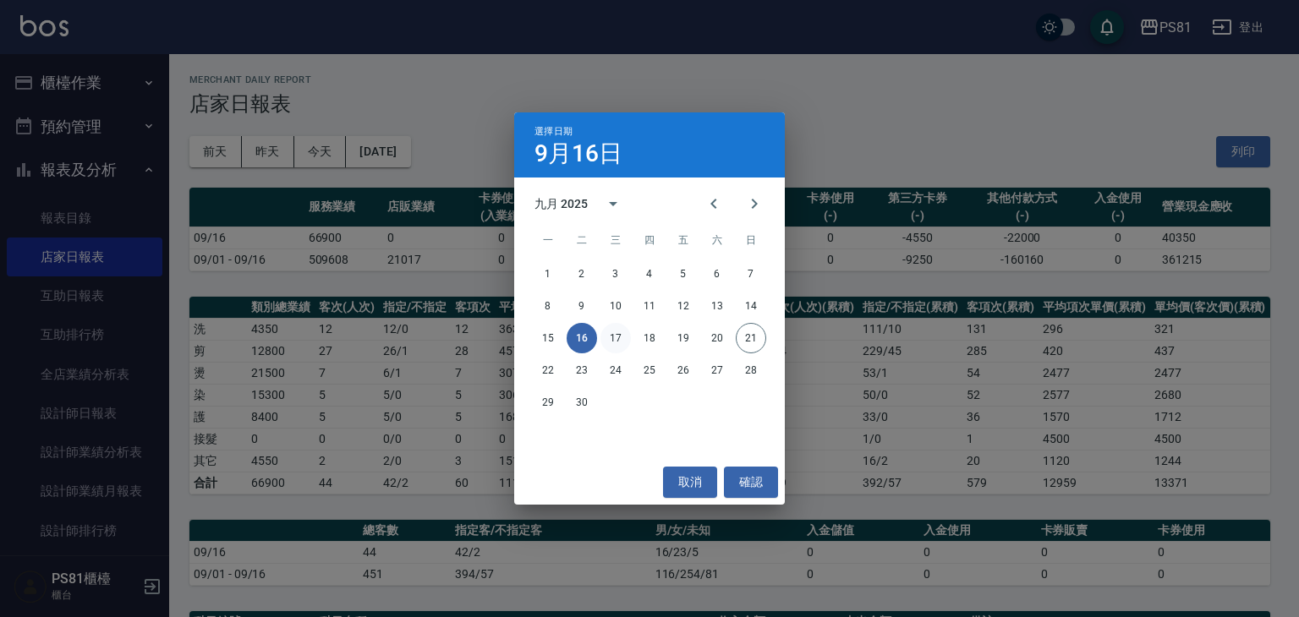
click at [607, 342] on button "17" at bounding box center [615, 338] width 30 height 30
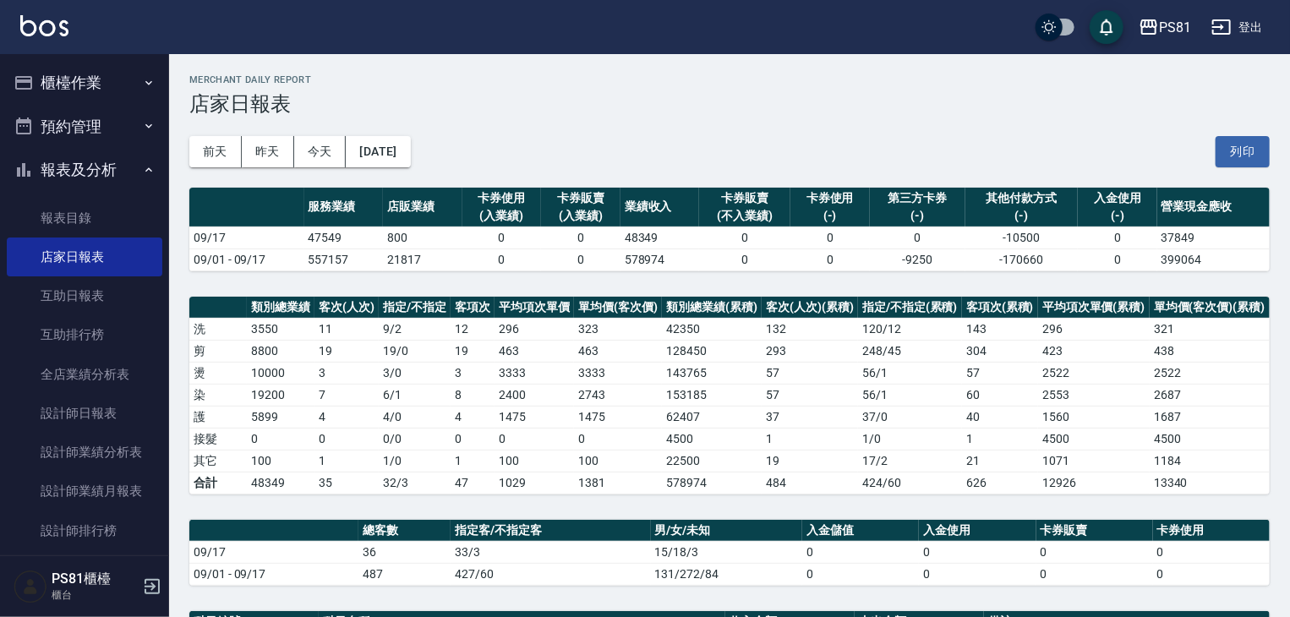
click at [607, 435] on td "0" at bounding box center [618, 439] width 88 height 22
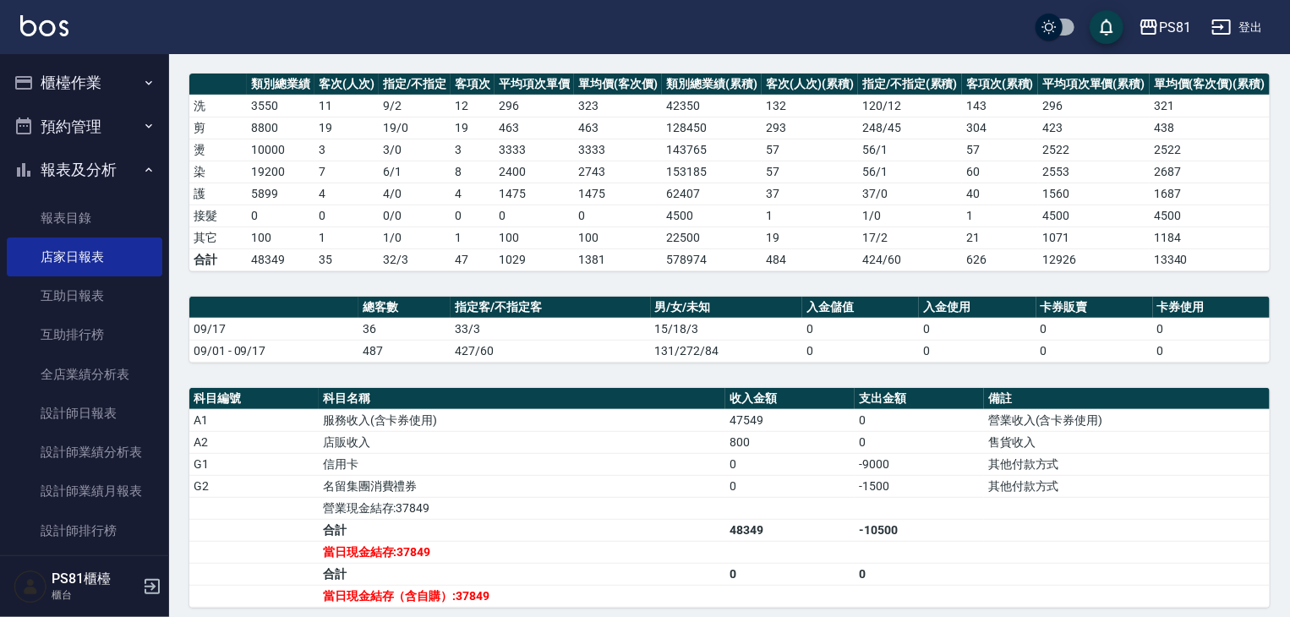
scroll to position [254, 0]
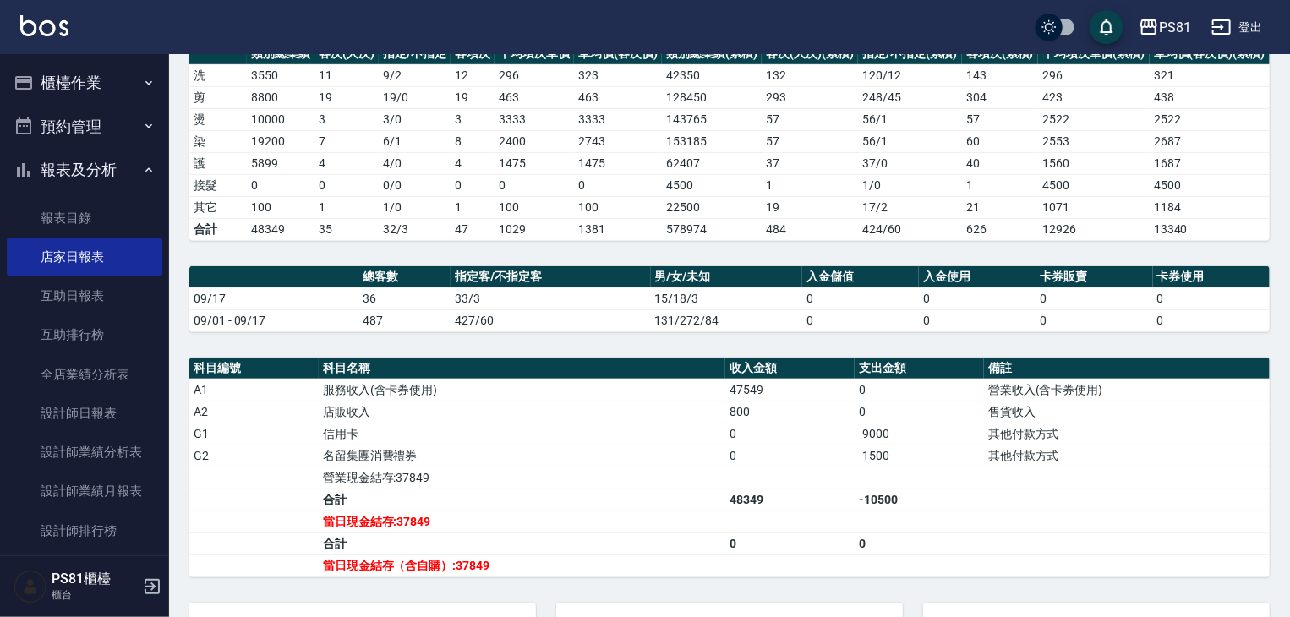
click at [724, 342] on div "PS81 [DATE] 店家日報表 列印時間： [DATE][PHONE_NUMBER]:32 Merchant Daily Report 店家日報表 [DA…" at bounding box center [729, 310] width 1121 height 1020
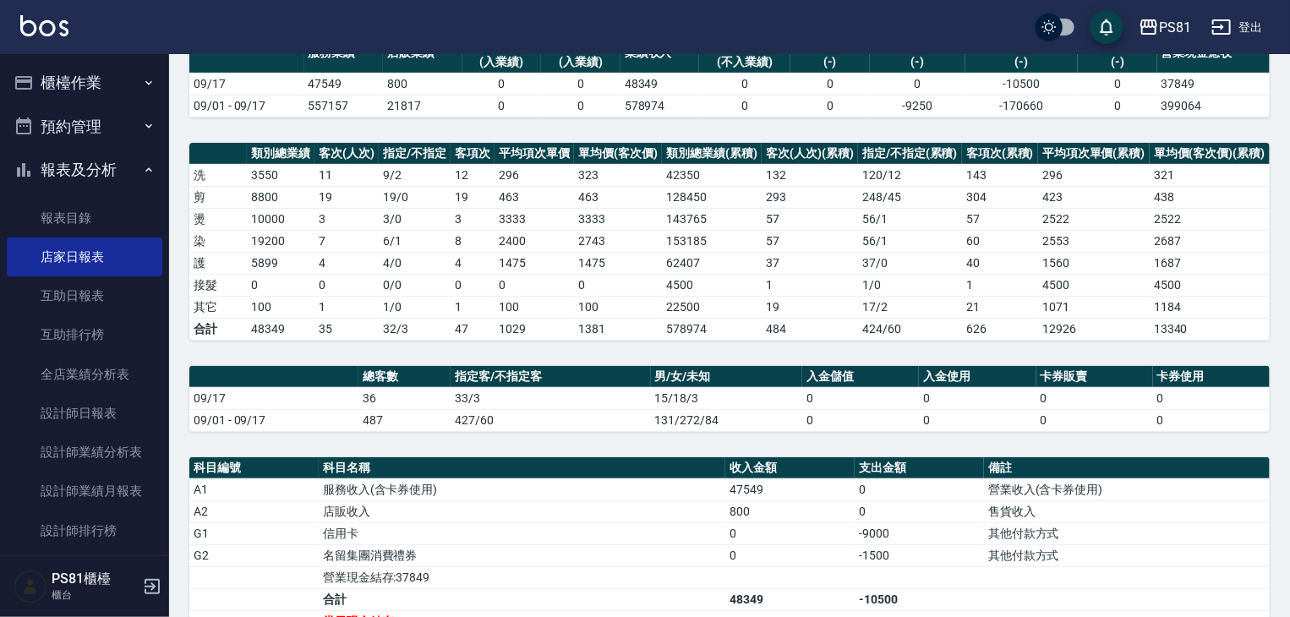
scroll to position [0, 0]
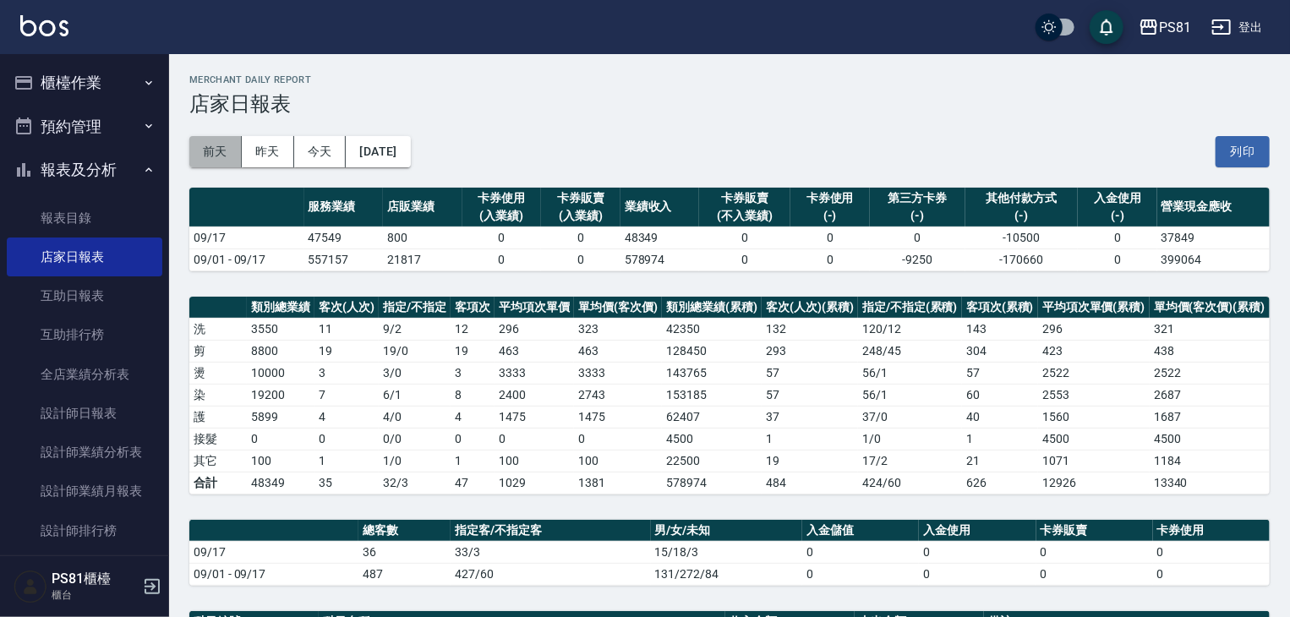
click at [211, 143] on button "前天" at bounding box center [215, 151] width 52 height 31
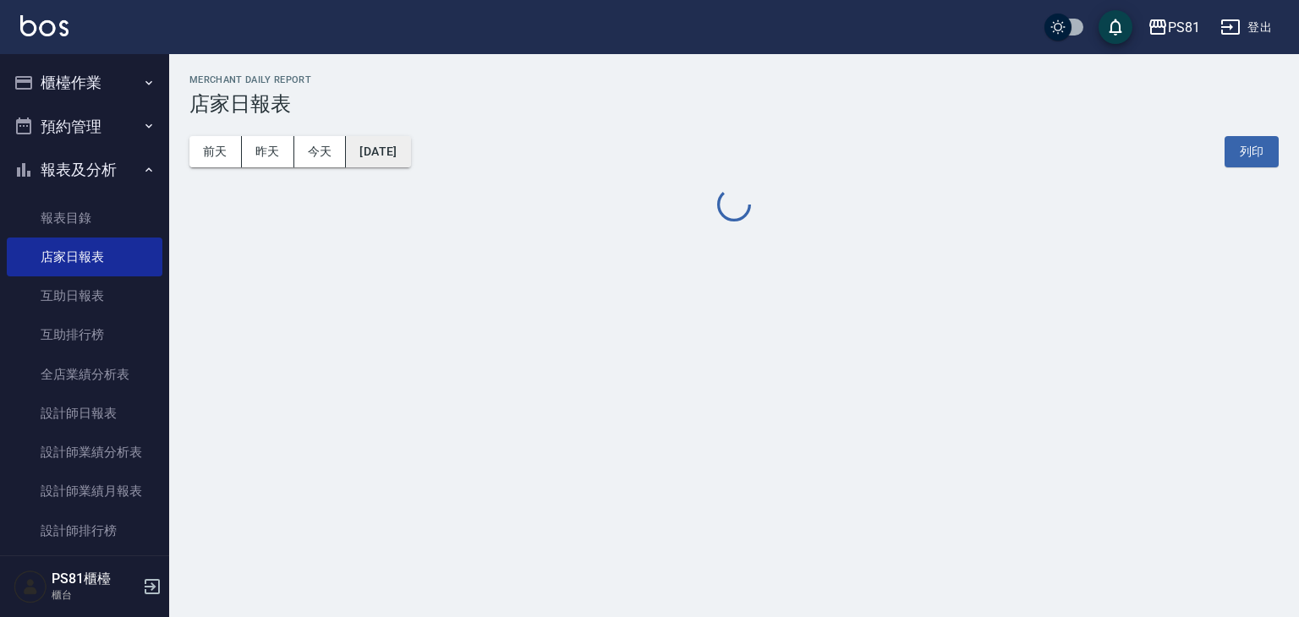
click at [379, 153] on button "[DATE]" at bounding box center [378, 151] width 64 height 31
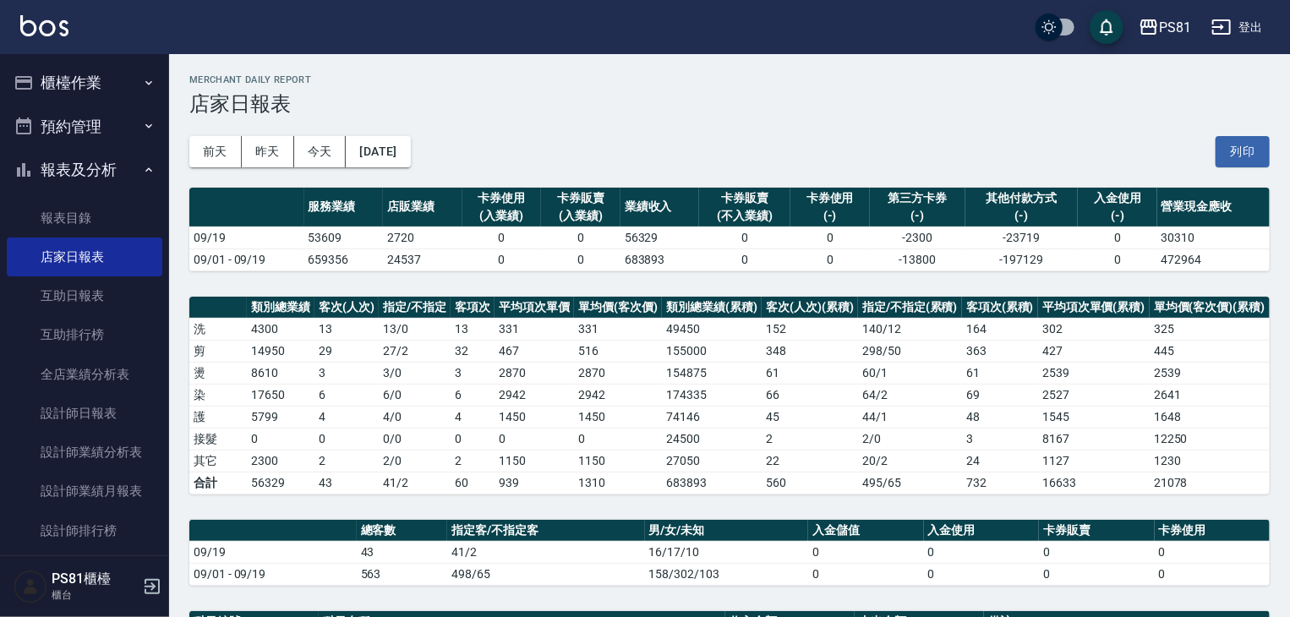
click at [390, 167] on button "[DATE]" at bounding box center [378, 151] width 64 height 31
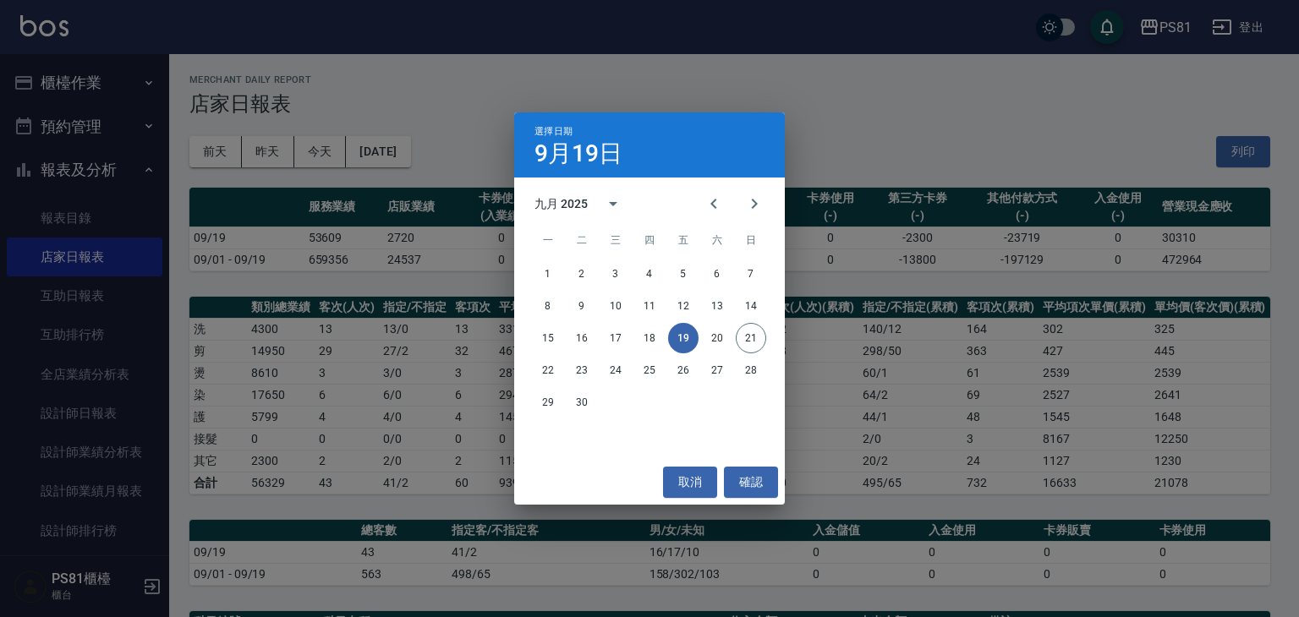
click at [393, 153] on div "選擇日期 [DATE] 九月 2025 一 二 三 四 五 六 日 1 2 3 4 5 6 7 8 9 10 11 12 13 14 15 16 17 18 …" at bounding box center [649, 308] width 1299 height 617
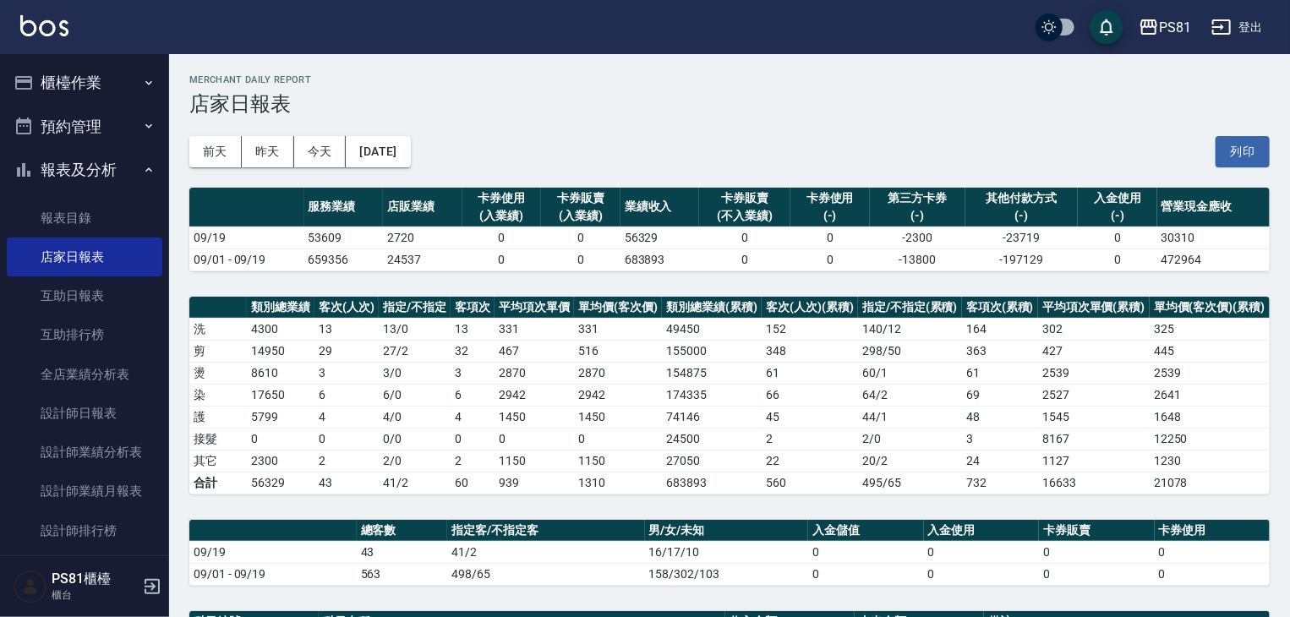
click at [416, 121] on div "[DATE] [DATE] [DATE] [DATE] 列印" at bounding box center [729, 152] width 1081 height 72
click at [403, 156] on button "[DATE]" at bounding box center [378, 151] width 64 height 31
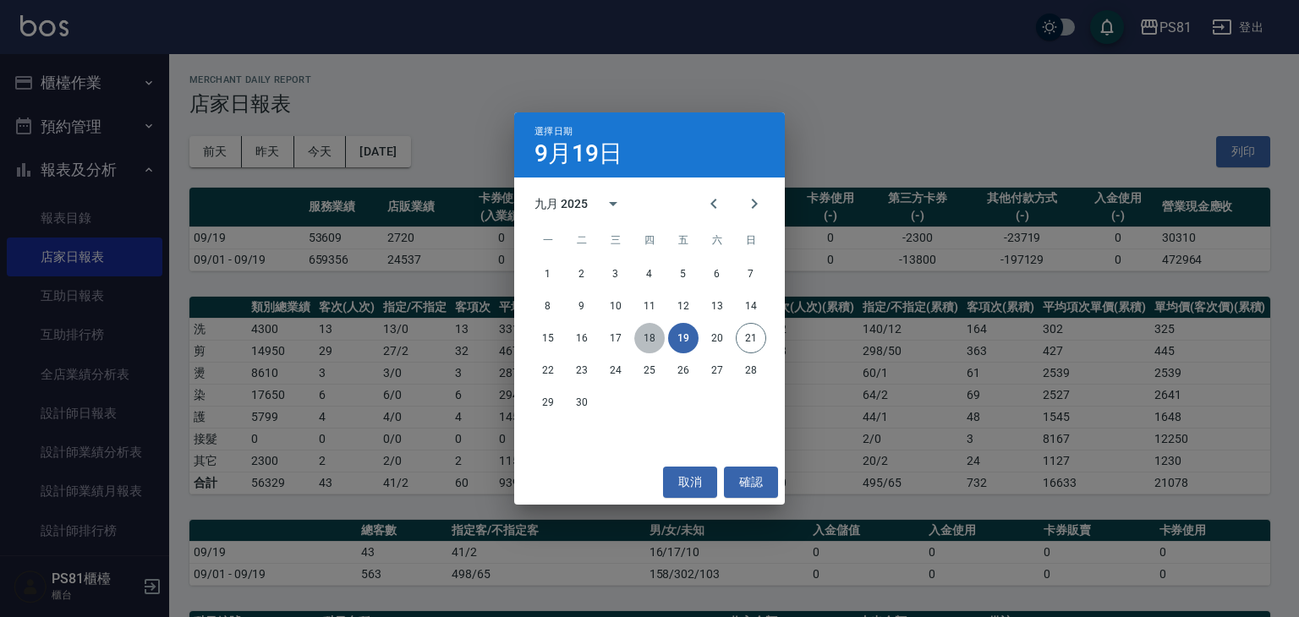
click at [639, 341] on button "18" at bounding box center [649, 338] width 30 height 30
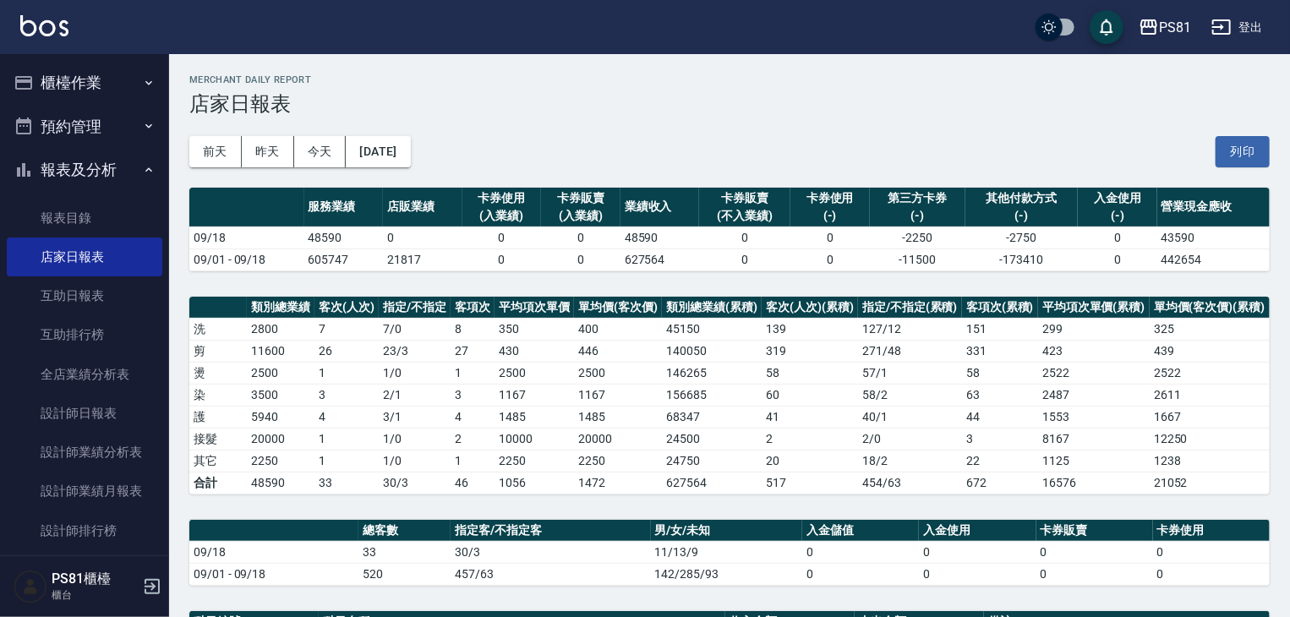
click at [677, 327] on td "45150" at bounding box center [712, 329] width 100 height 22
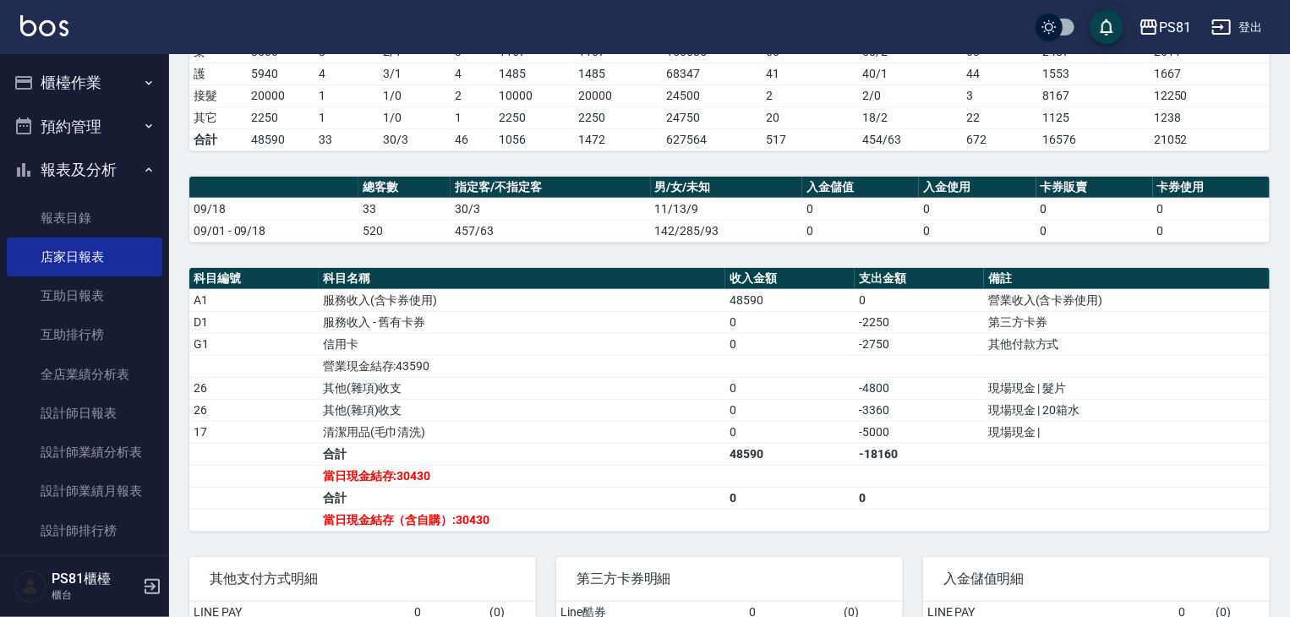
scroll to position [423, 0]
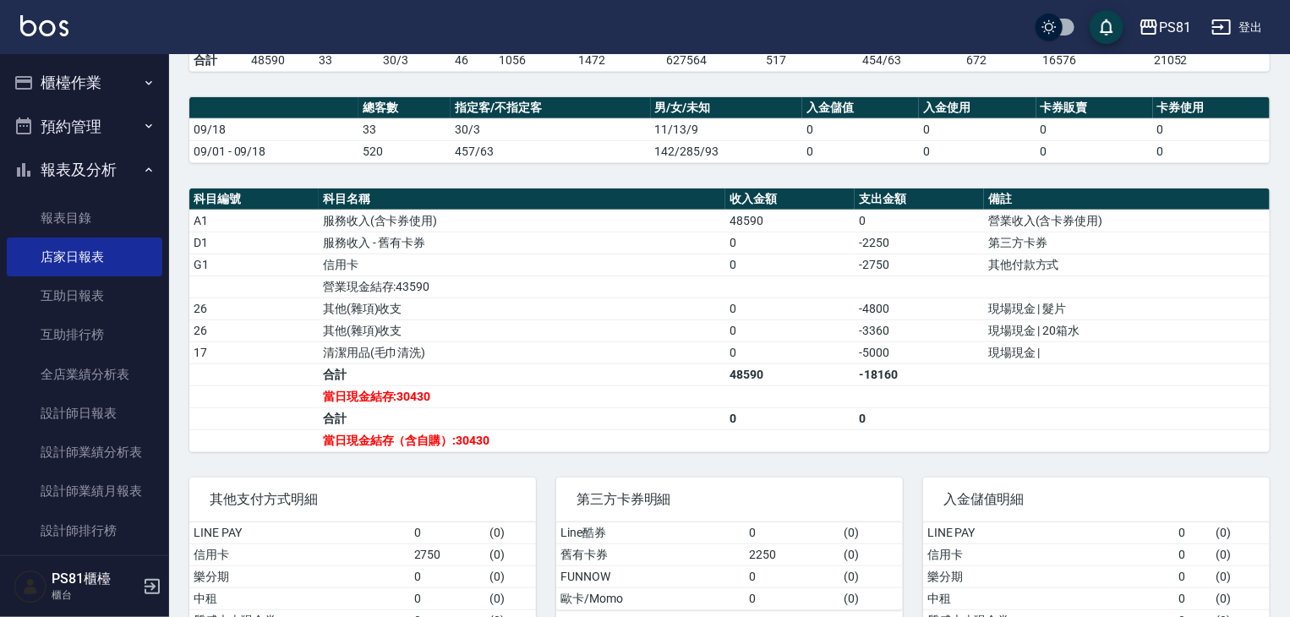
drag, startPoint x: 628, startPoint y: 420, endPoint x: 656, endPoint y: 411, distance: 29.4
click at [645, 410] on td "合計" at bounding box center [522, 419] width 407 height 22
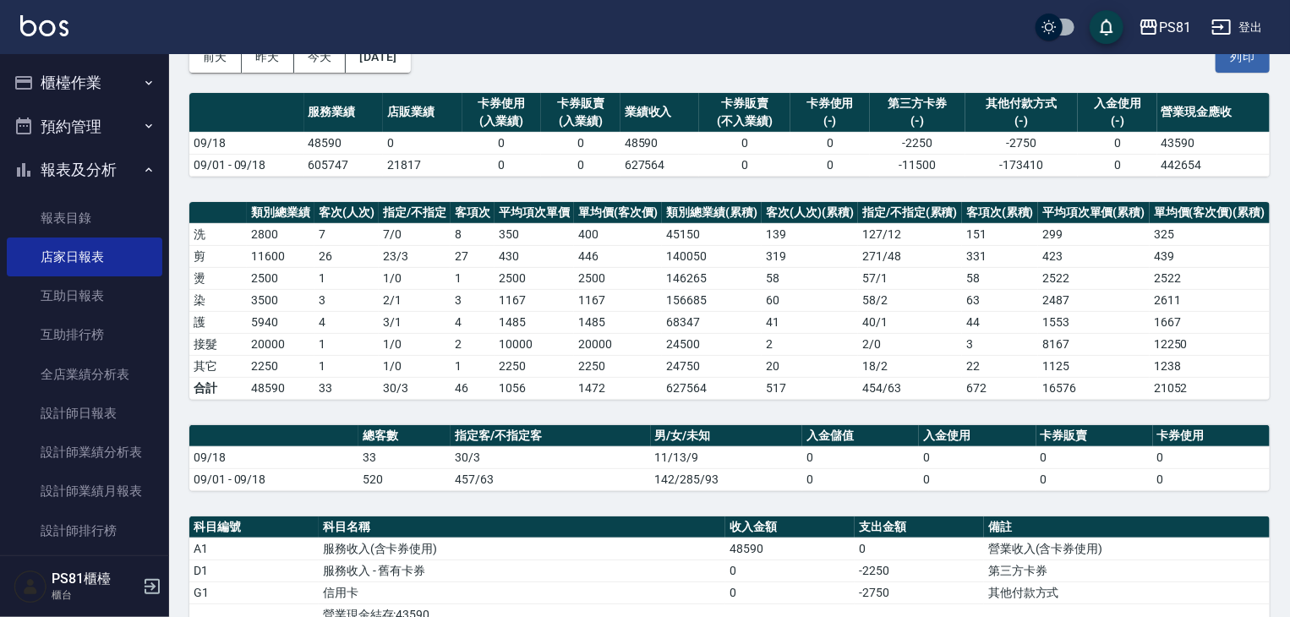
scroll to position [0, 0]
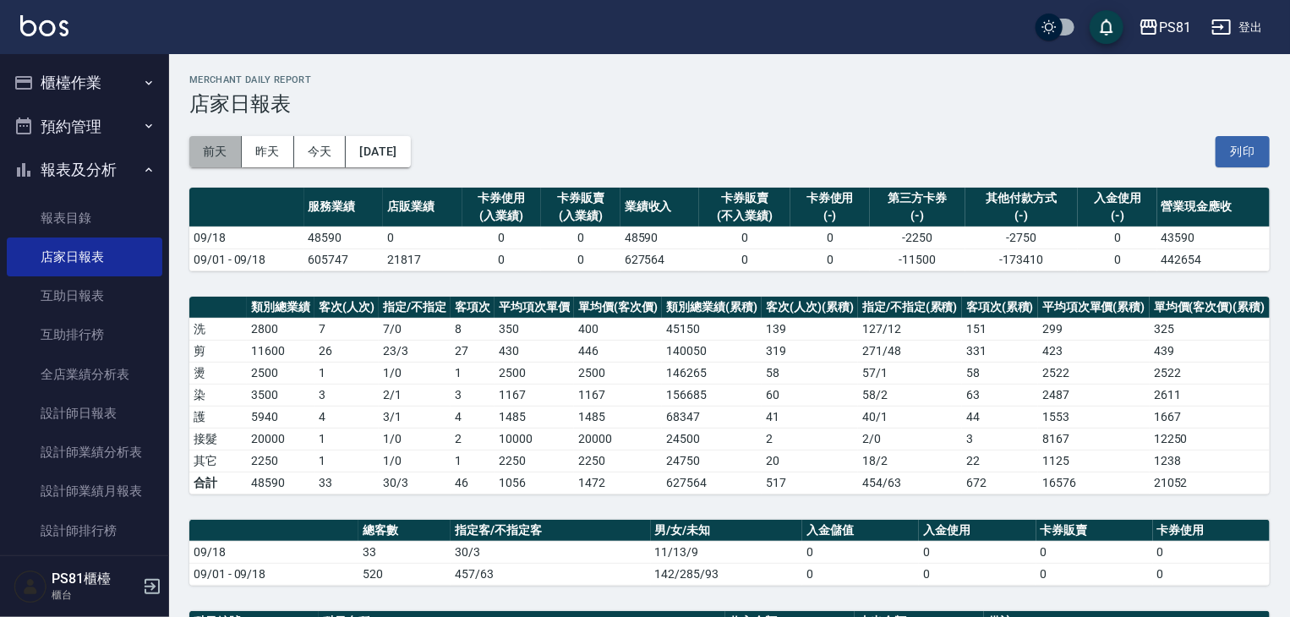
click at [238, 145] on button "前天" at bounding box center [215, 151] width 52 height 31
click at [743, 399] on td "174335" at bounding box center [712, 395] width 100 height 22
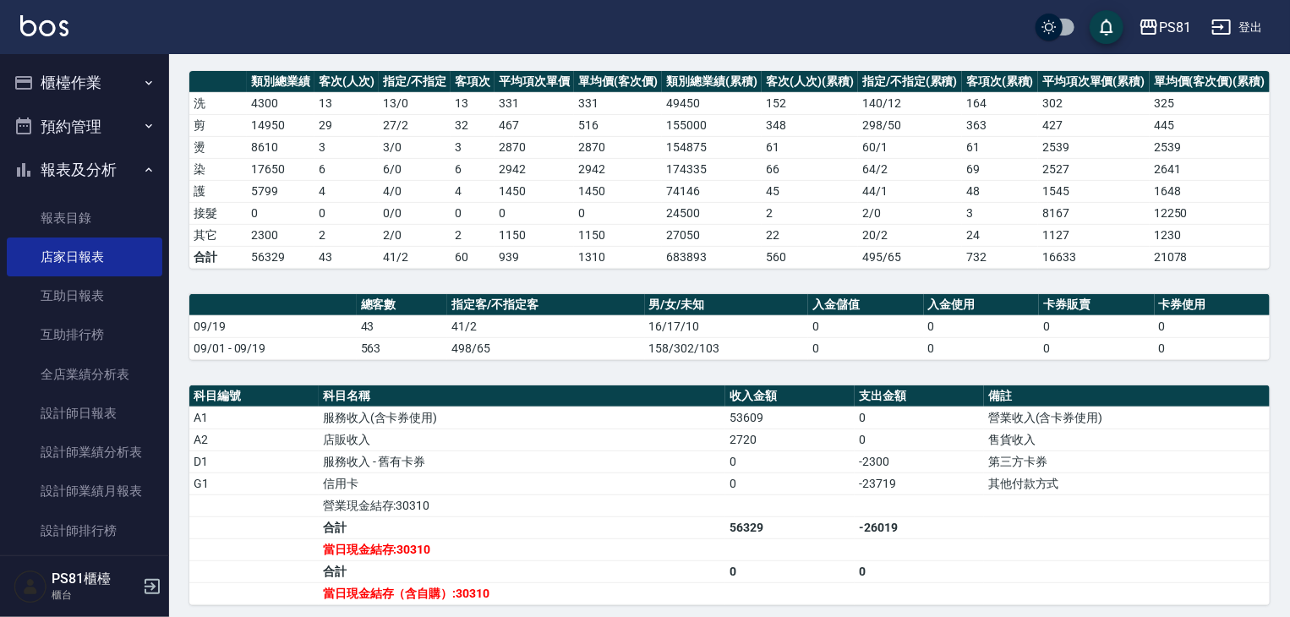
scroll to position [423, 0]
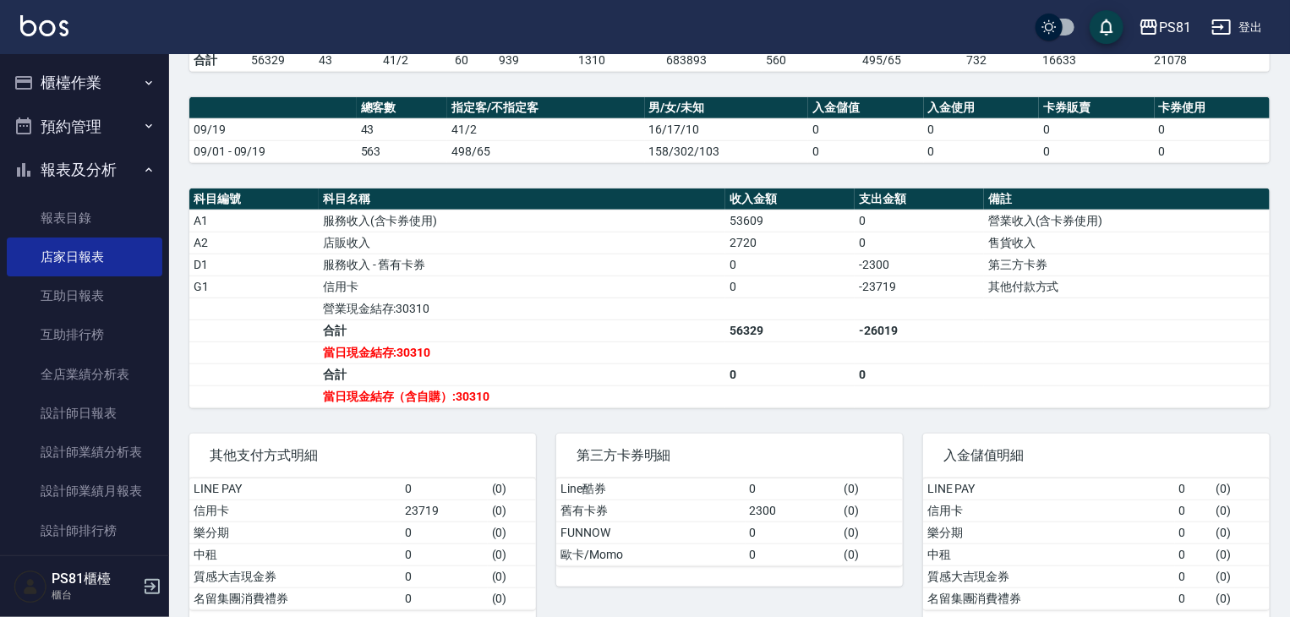
click at [663, 466] on div "第三方卡券明細" at bounding box center [729, 456] width 347 height 44
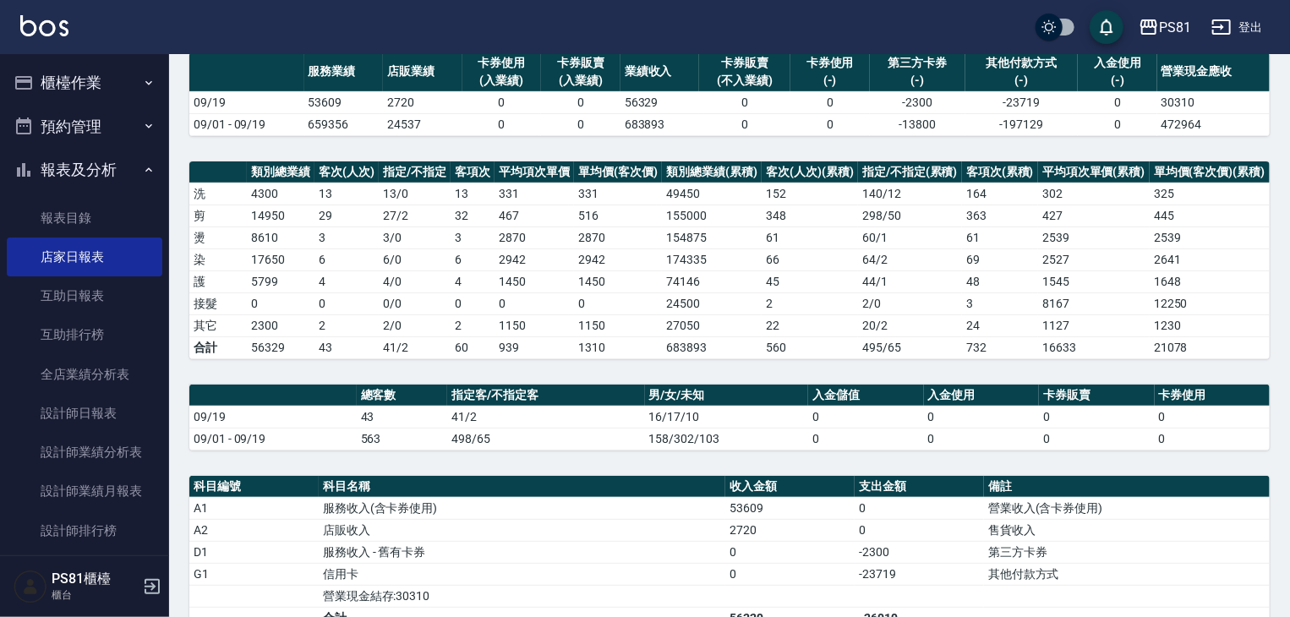
scroll to position [0, 0]
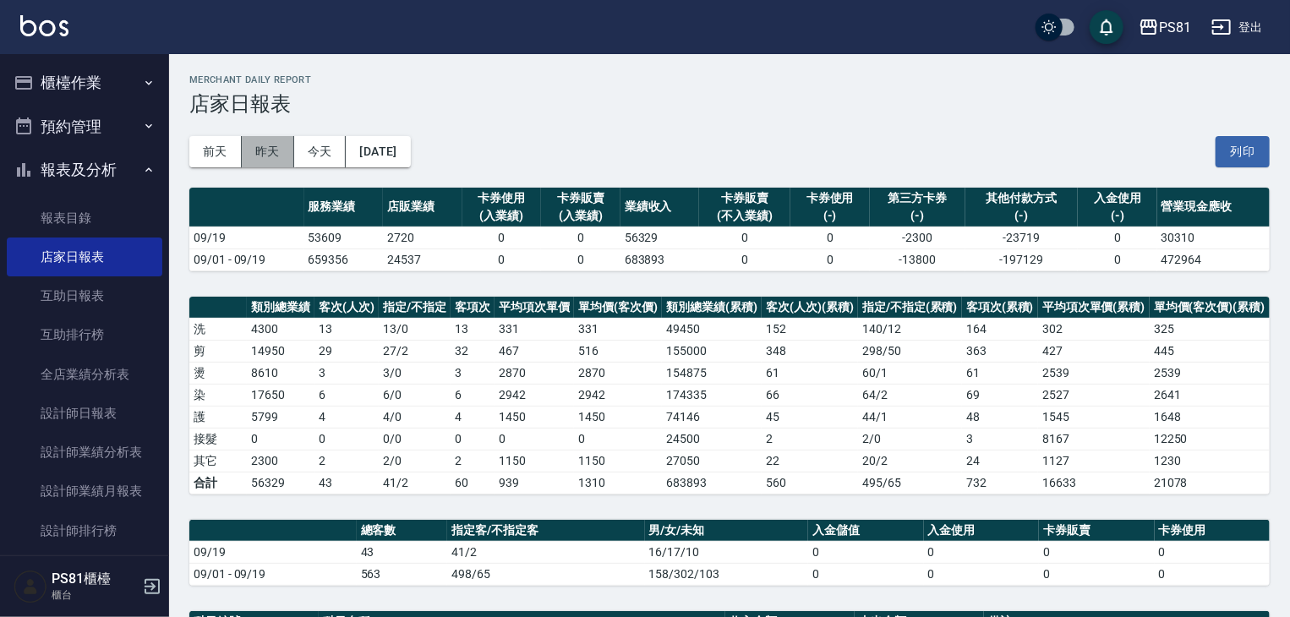
click at [269, 147] on button "昨天" at bounding box center [268, 151] width 52 height 31
click at [867, 261] on tr "09/01 - 09/20 745581 29427 0 0 775008 0 0 -17300 -221599 0 536109" at bounding box center [729, 260] width 1081 height 22
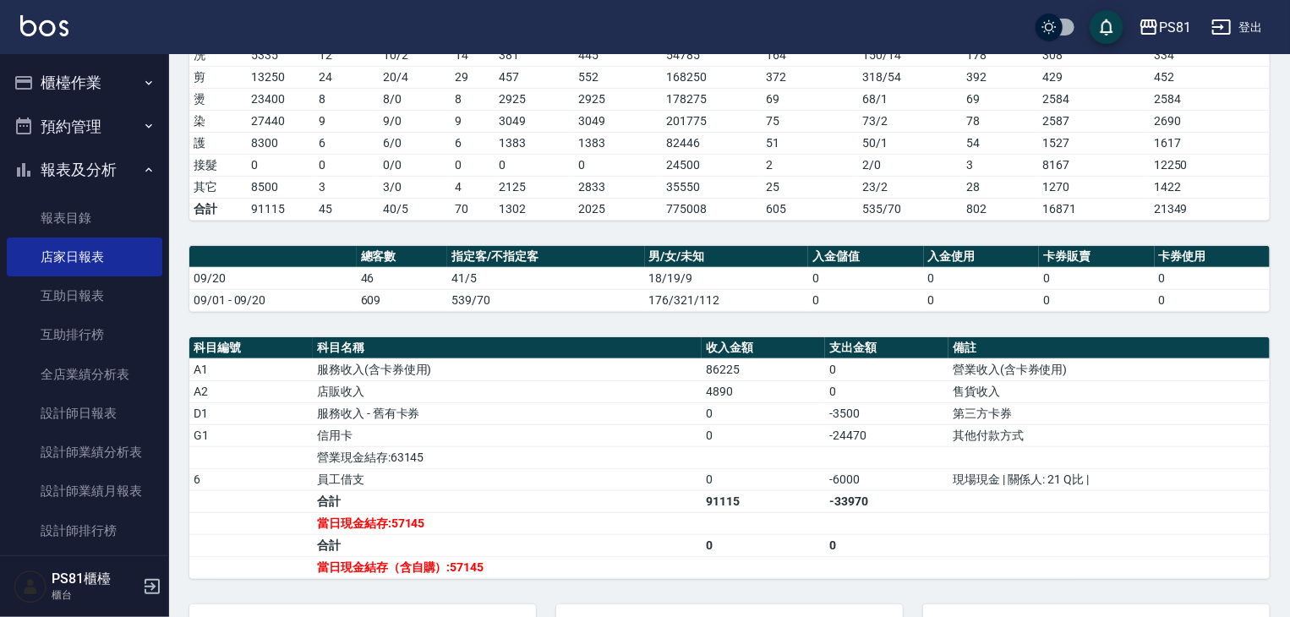
scroll to position [338, 0]
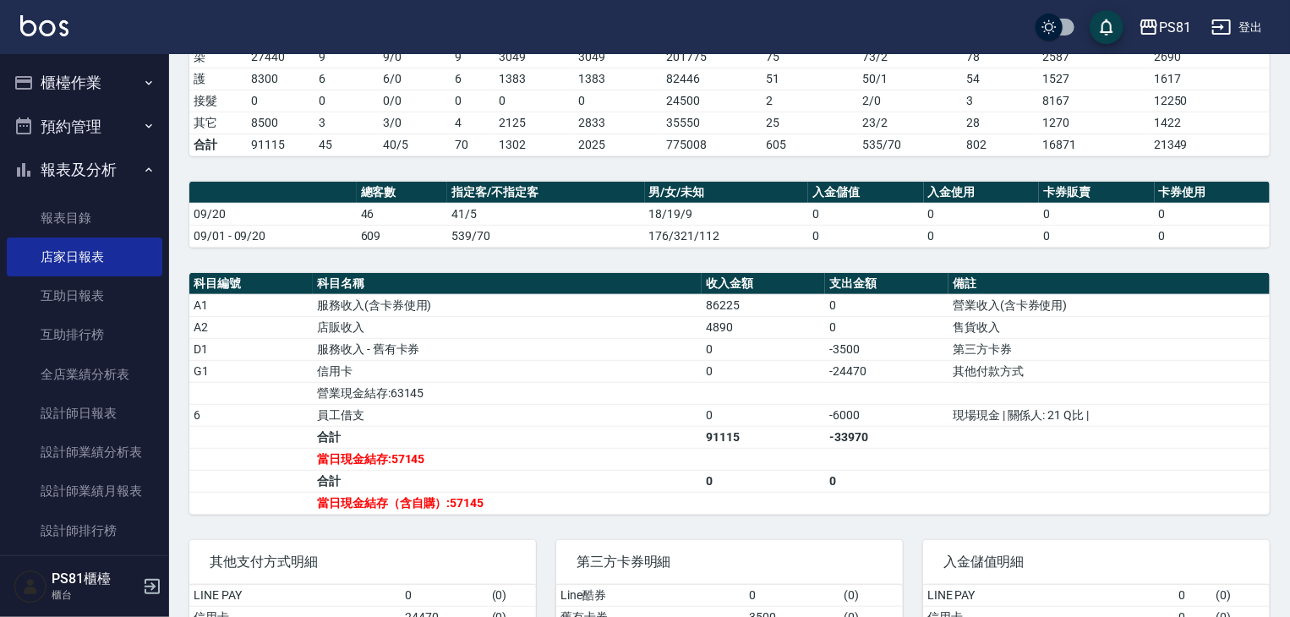
drag, startPoint x: 108, startPoint y: 166, endPoint x: 112, endPoint y: 146, distance: 19.9
click at [108, 165] on button "報表及分析" at bounding box center [85, 170] width 156 height 44
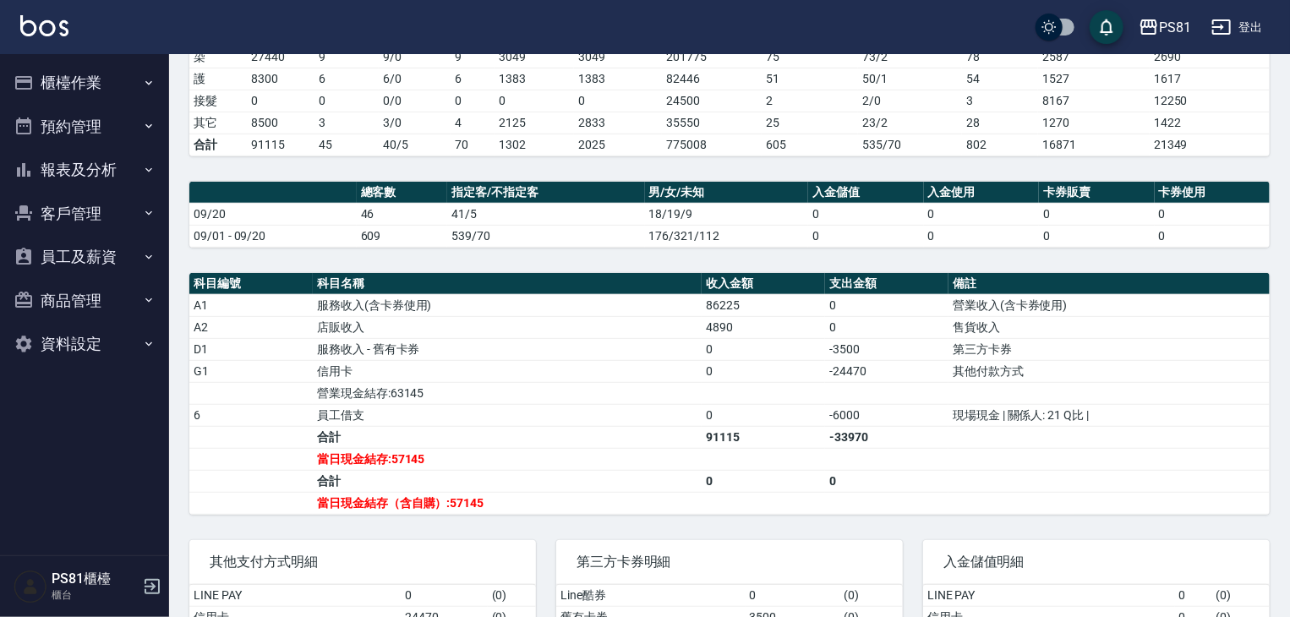
click at [116, 83] on button "櫃檯作業" at bounding box center [85, 83] width 156 height 44
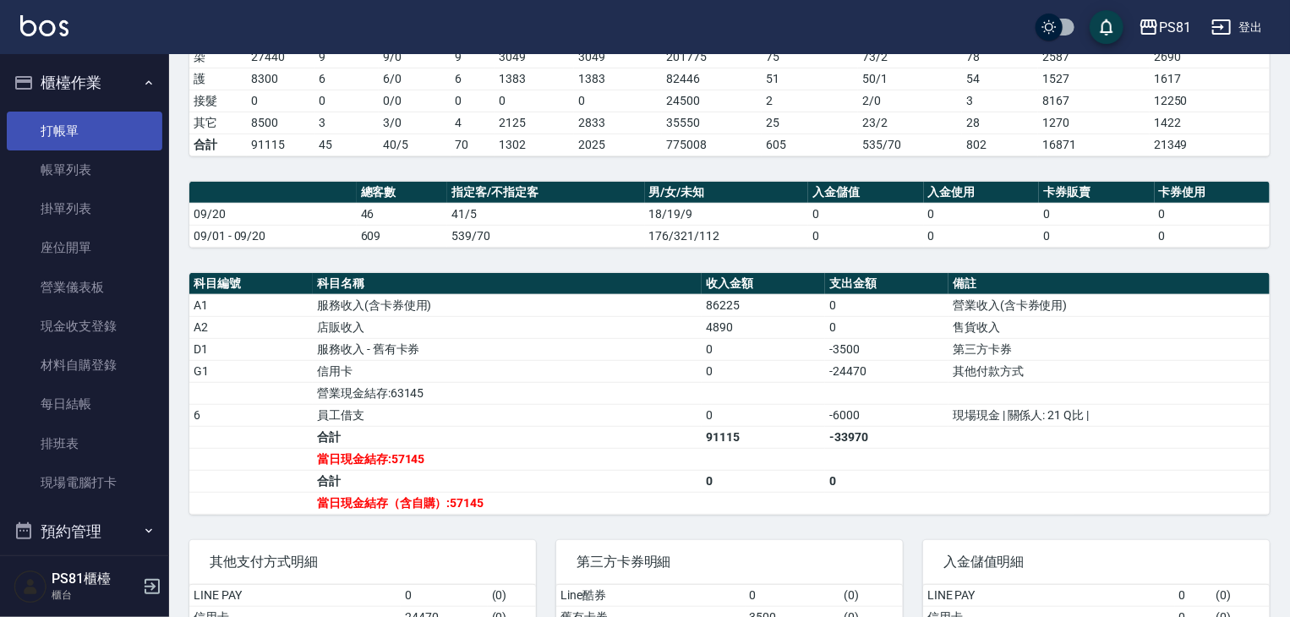
click at [112, 115] on link "打帳單" at bounding box center [85, 131] width 156 height 39
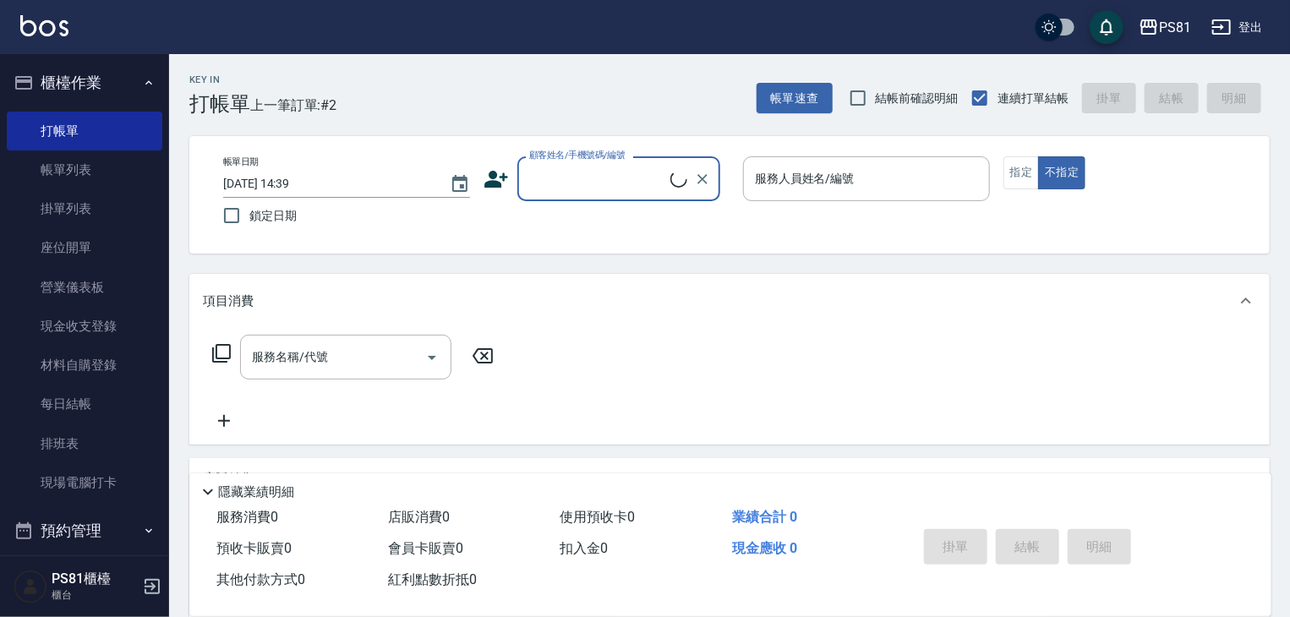
drag, startPoint x: 365, startPoint y: 105, endPoint x: 377, endPoint y: 107, distance: 12.0
click at [365, 106] on div "Key In 打帳單 上一筆訂單:#2 帳單速查 結帳前確認明細 連續打單結帳 掛單 結帳 明細" at bounding box center [719, 85] width 1101 height 62
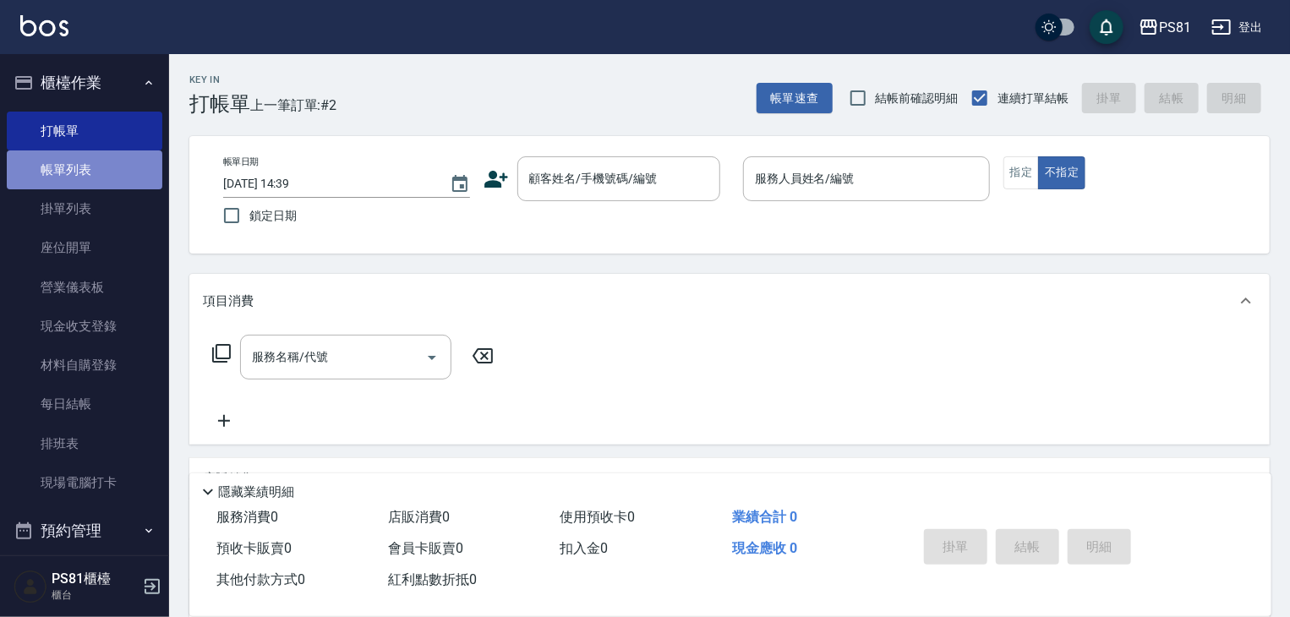
click at [114, 173] on link "帳單列表" at bounding box center [85, 170] width 156 height 39
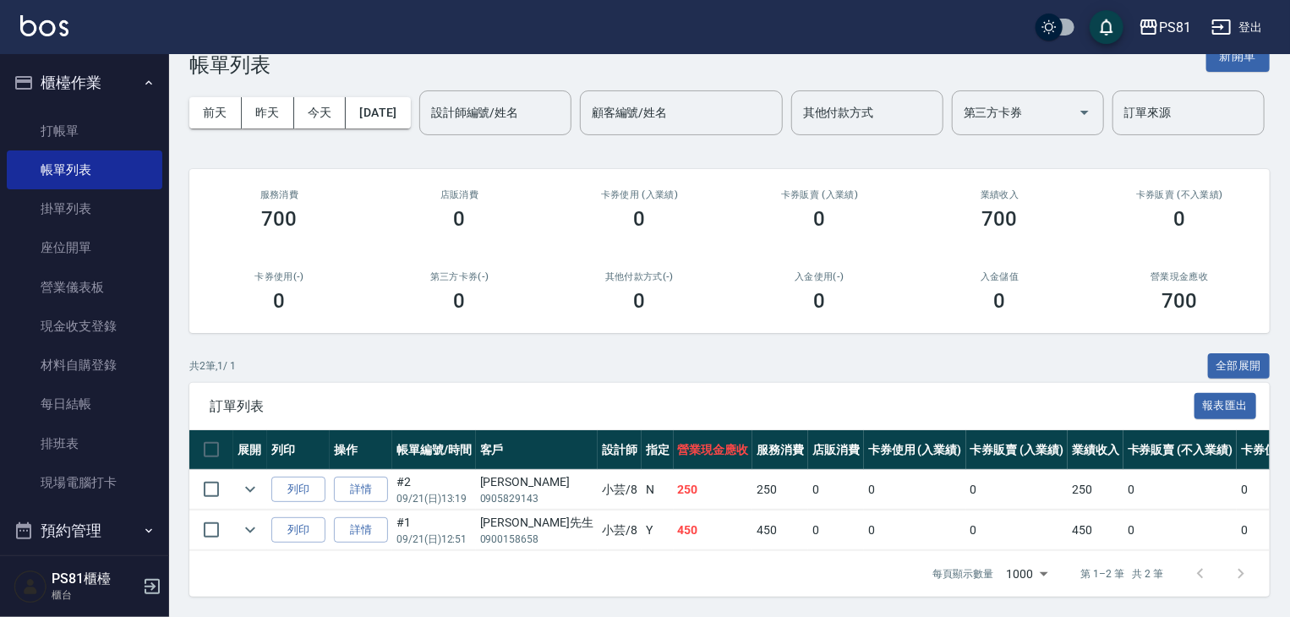
scroll to position [105, 0]
click at [71, 125] on link "打帳單" at bounding box center [85, 131] width 156 height 39
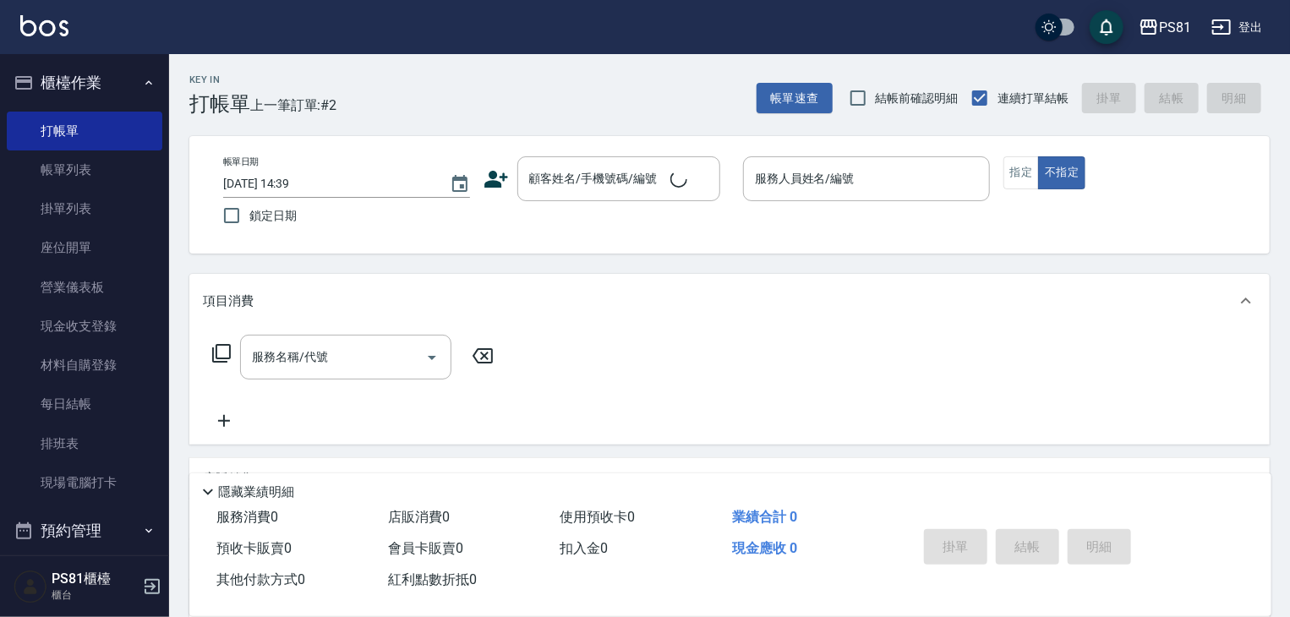
click at [393, 95] on div "Key In 打帳單 上一筆訂單:#2 帳單速查 結帳前確認明細 連續打單結帳 掛單 結帳 明細" at bounding box center [719, 85] width 1101 height 62
